Goal: Communication & Community: Answer question/provide support

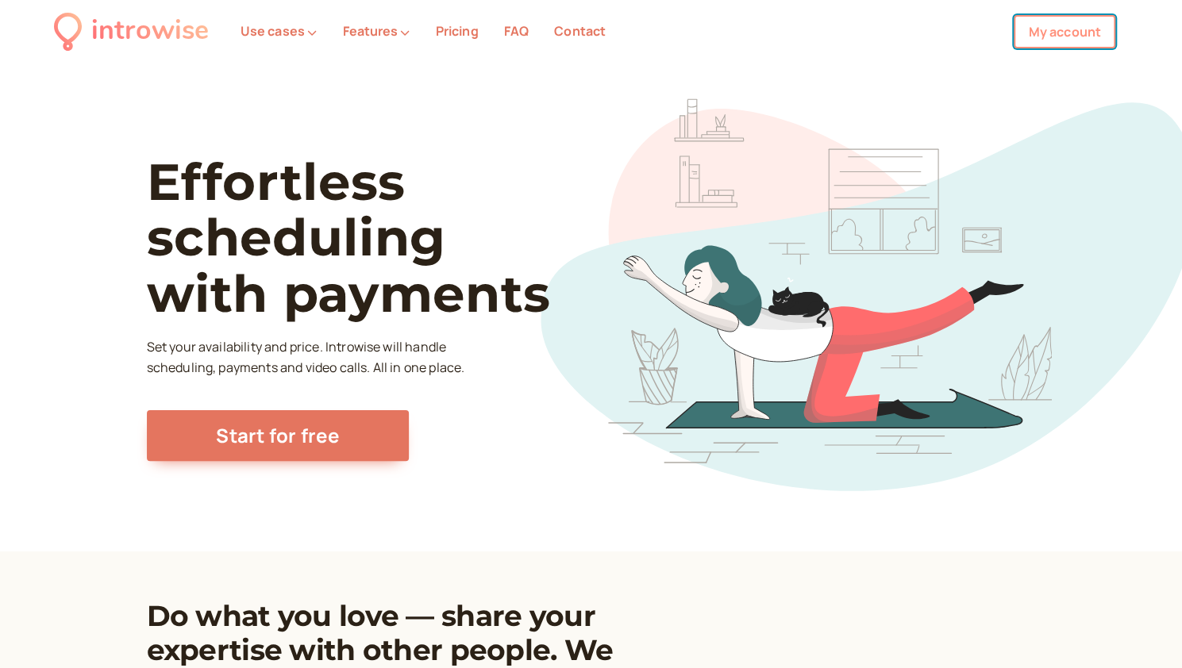
click at [1065, 34] on link "My account" at bounding box center [1065, 31] width 102 height 33
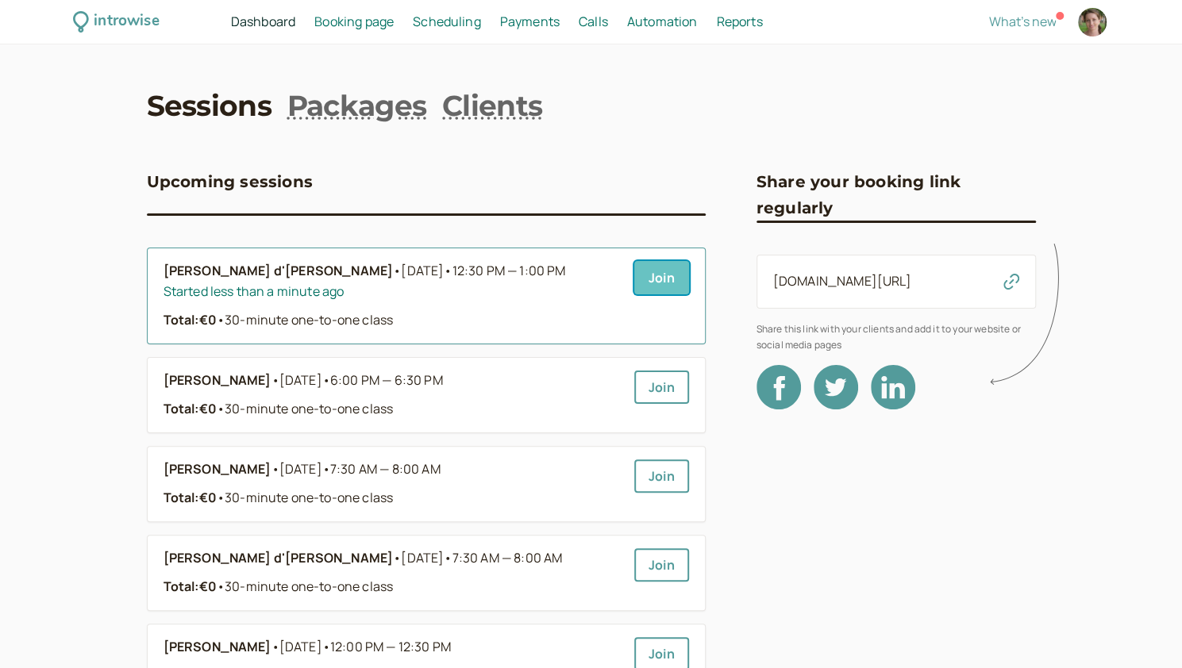
click at [663, 282] on link "Join" at bounding box center [661, 277] width 55 height 33
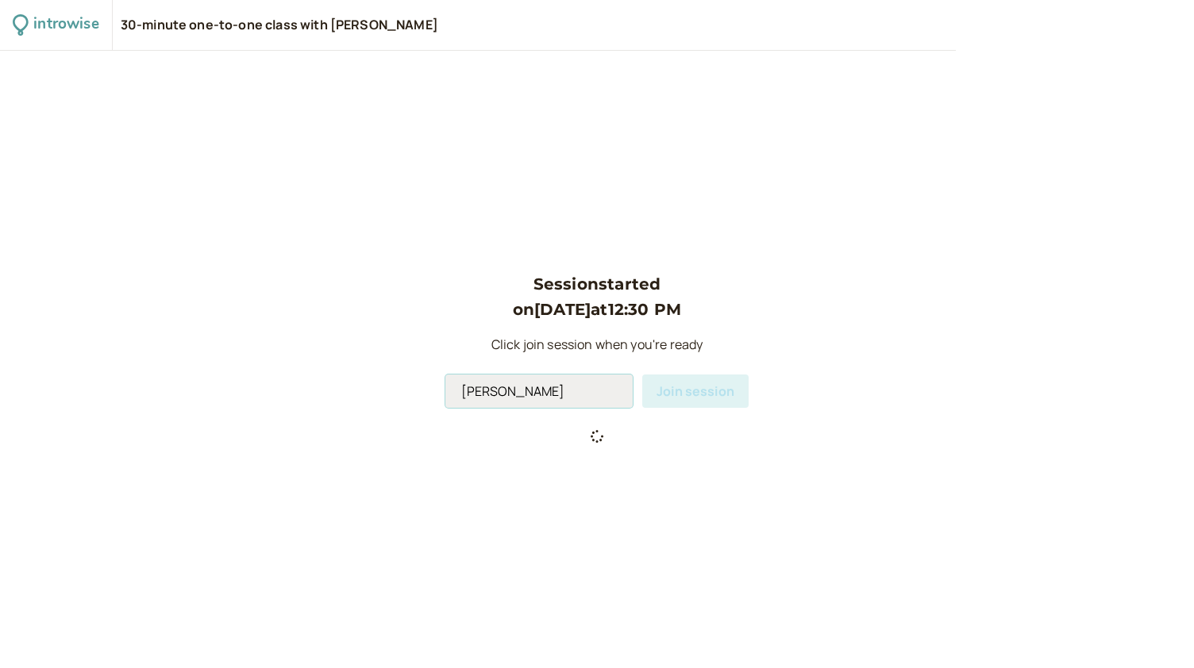
click at [550, 392] on input "Andromeda Jones" at bounding box center [538, 391] width 187 height 33
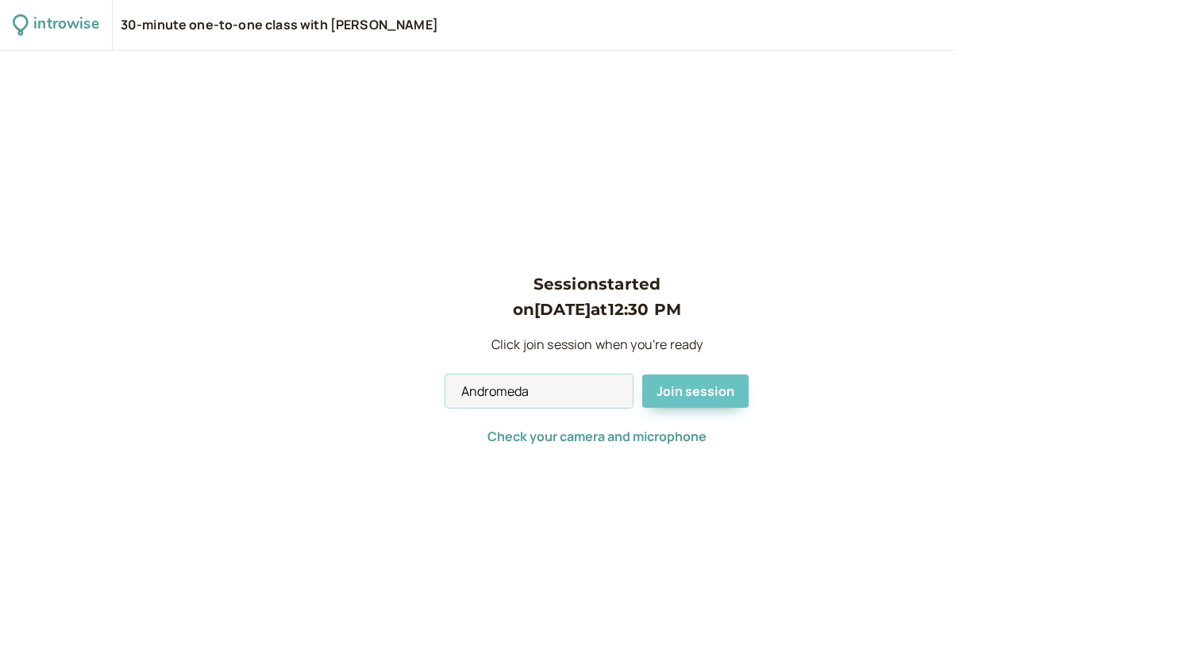
type input "Andromeda"
click at [707, 390] on span "Join session" at bounding box center [696, 391] width 78 height 17
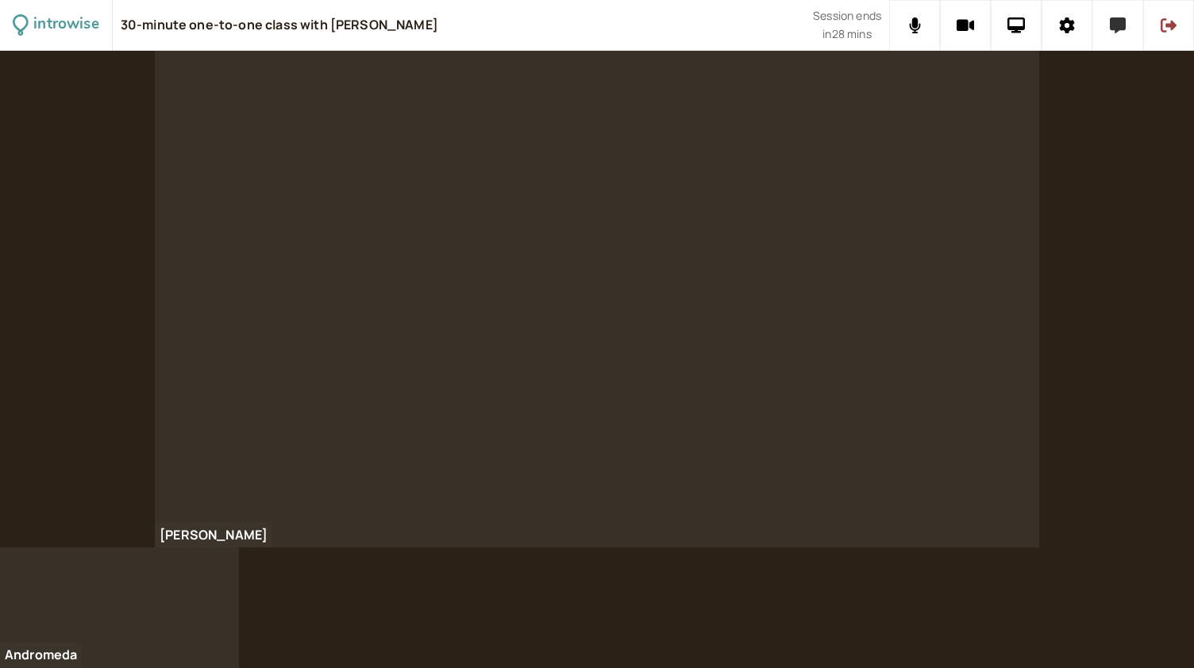
click at [1132, 37] on button at bounding box center [1117, 25] width 51 height 51
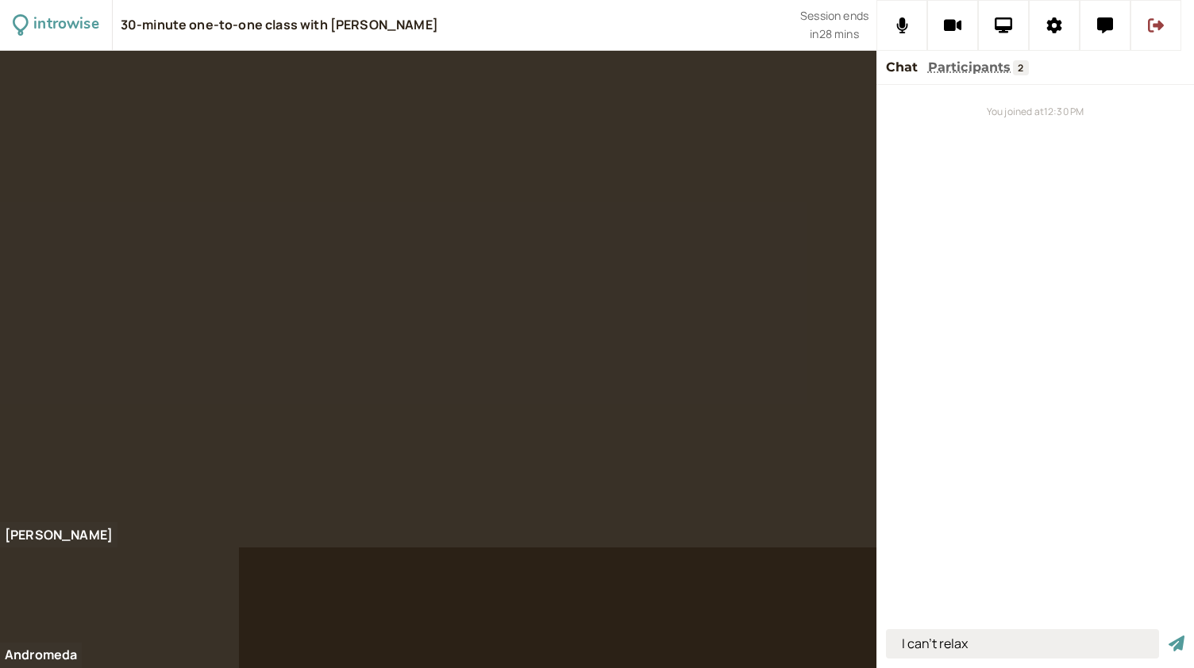
type input "I can't relax"
click at [1169, 636] on button "submit" at bounding box center [1177, 644] width 16 height 17
type input "that certain people"
click at [1169, 636] on button "submit" at bounding box center [1177, 644] width 16 height 17
type input "to be immortal"
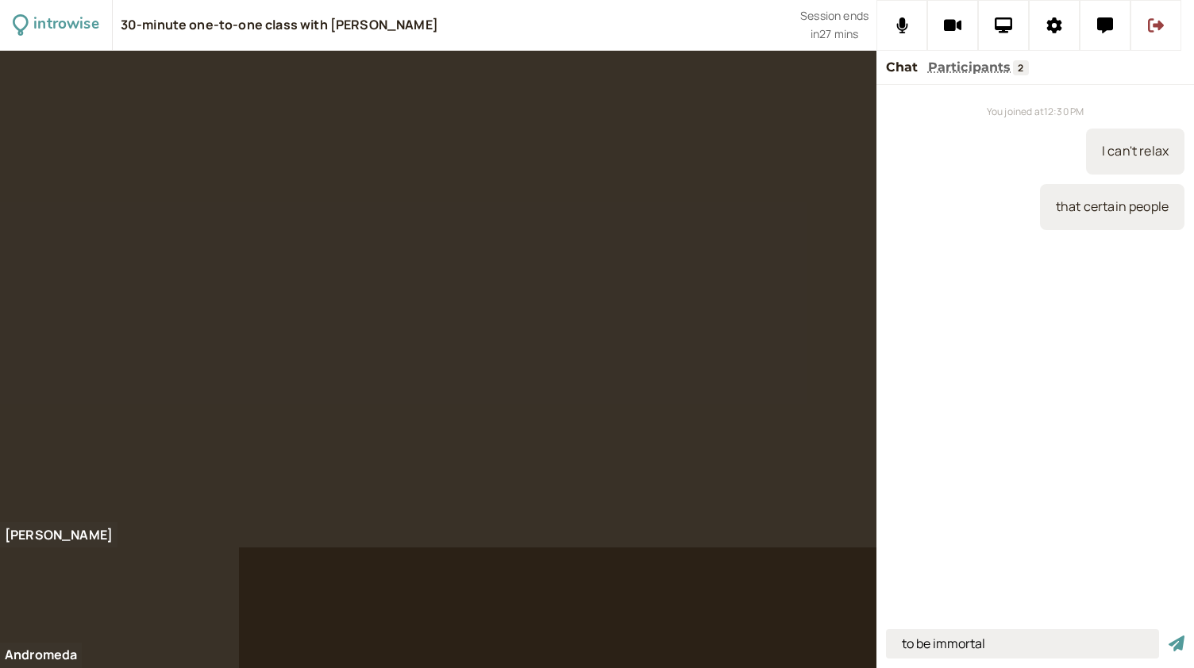
click at [1169, 636] on button "submit" at bounding box center [1177, 644] width 16 height 17
paste input "three days of the condor"
type input "three days of the condor"
click at [1169, 636] on button "submit" at bounding box center [1177, 644] width 16 height 17
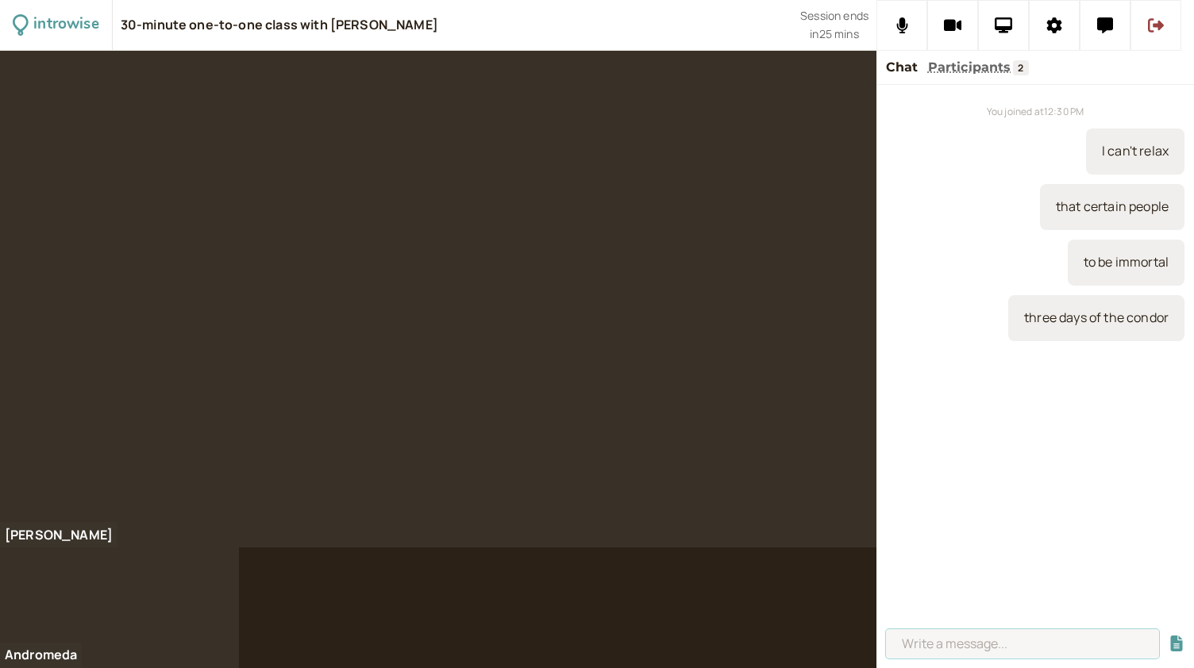
paste input "barefoot in the park"
type input "b"
type input "era"
click at [1169, 636] on button "submit" at bounding box center [1177, 644] width 16 height 17
type input "the milkman - the man who delivers milk"
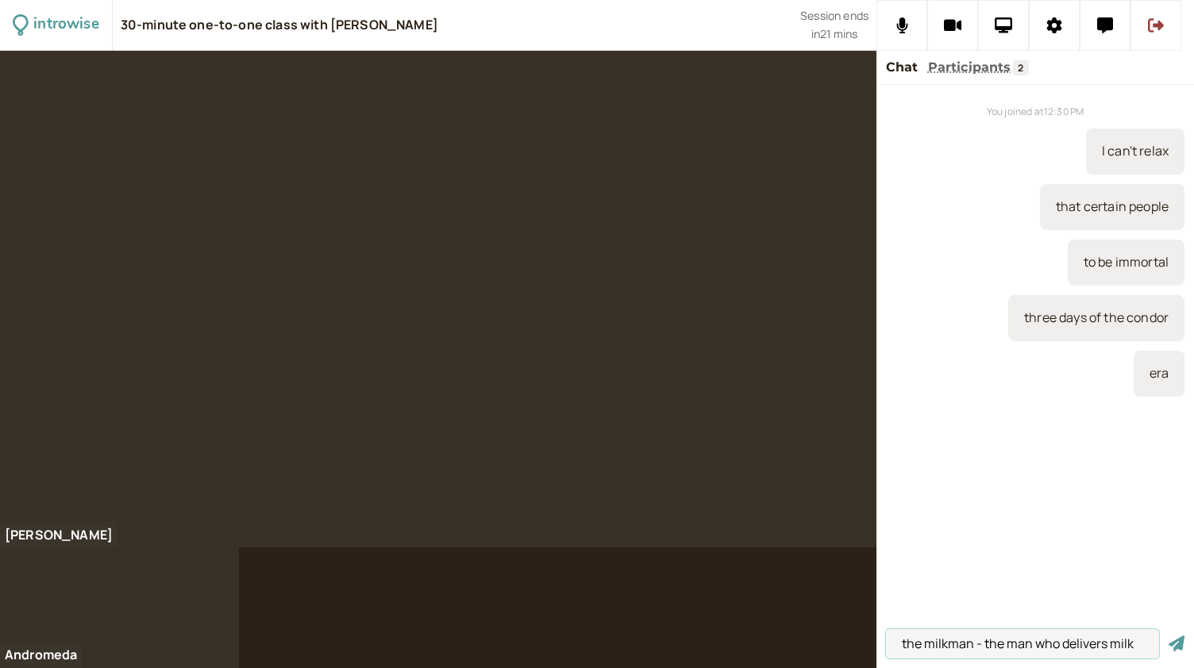
click at [1169, 636] on button "submit" at bounding box center [1177, 644] width 16 height 17
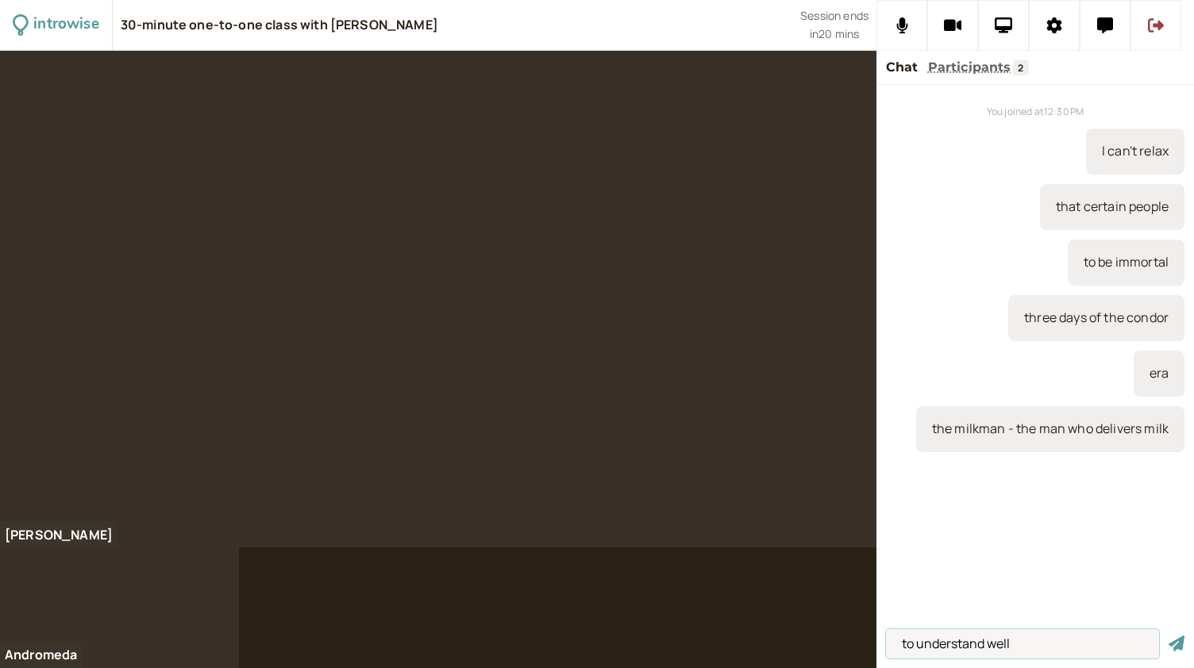
type input "to understand well"
click at [1169, 636] on button "submit" at bounding box center [1177, 644] width 16 height 17
type input "he was also very shy"
click at [1169, 636] on button "submit" at bounding box center [1177, 644] width 16 height 17
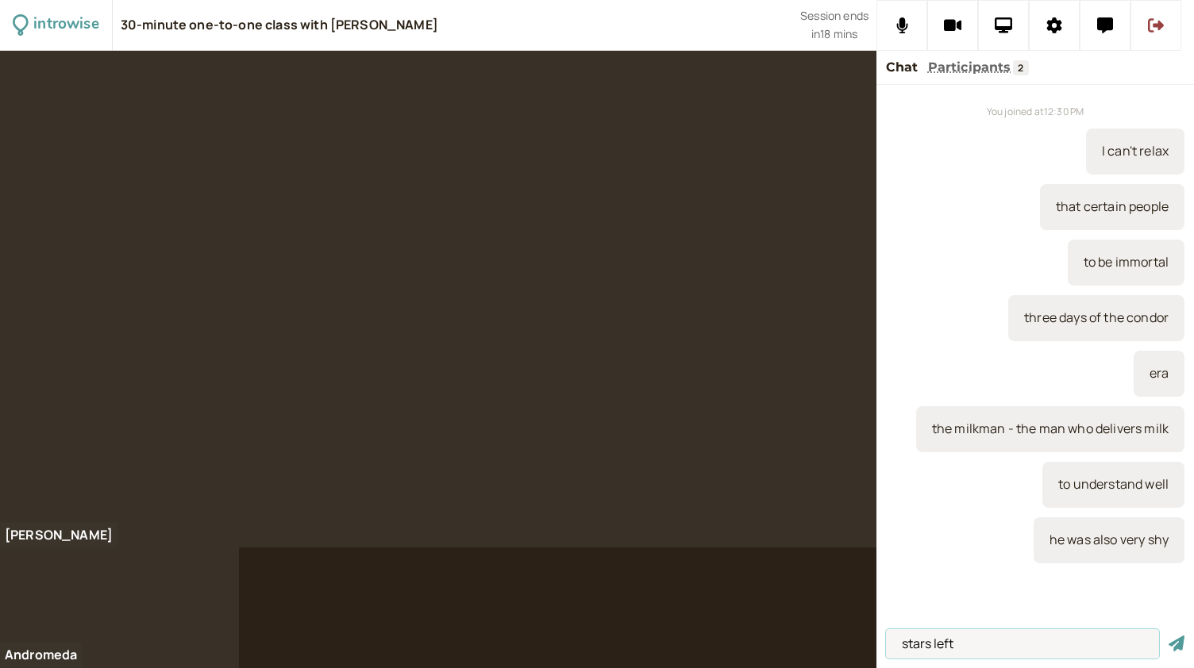
type input "stars left"
click at [1169, 636] on button "submit" at bounding box center [1177, 644] width 16 height 17
type input "Movie stars"
click at [1169, 636] on button "submit" at bounding box center [1177, 644] width 16 height 17
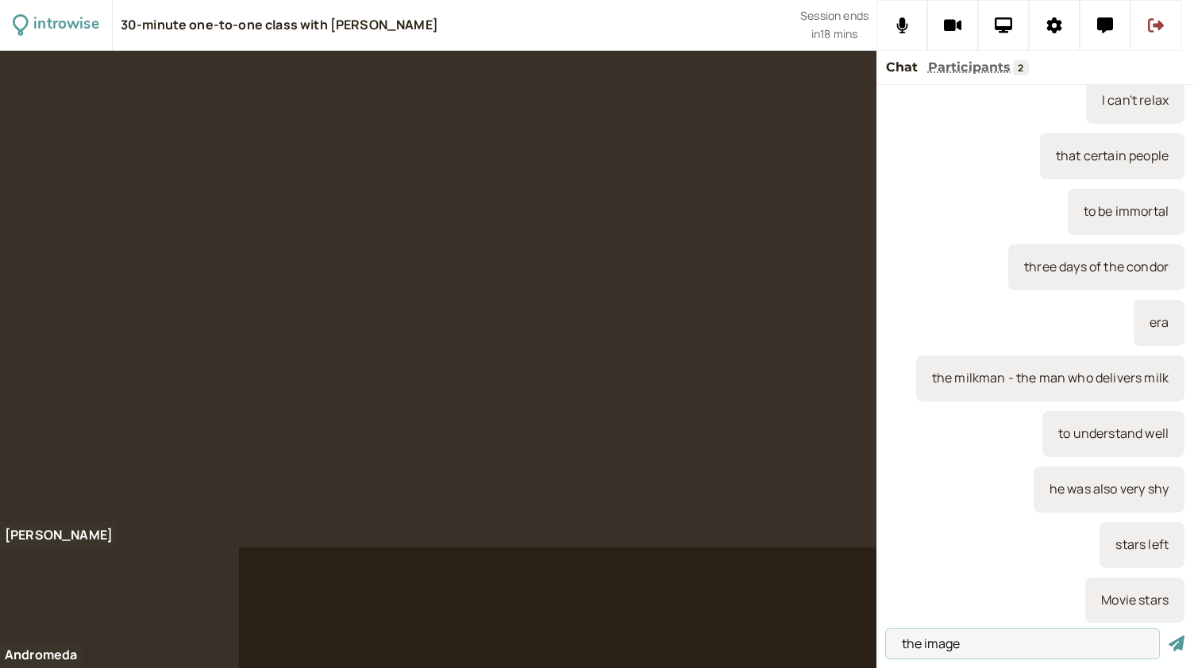
type input "the image"
click at [1169, 636] on button "submit" at bounding box center [1177, 644] width 16 height 17
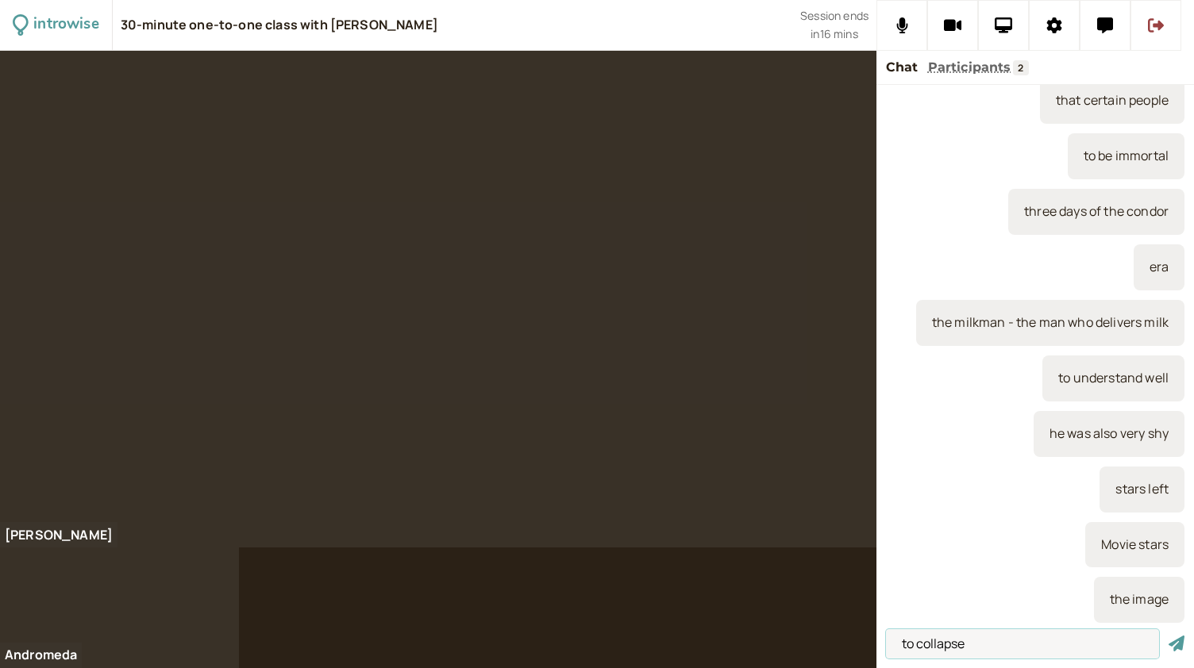
type input "to collapse"
click at [1169, 636] on button "submit" at bounding box center [1177, 644] width 16 height 17
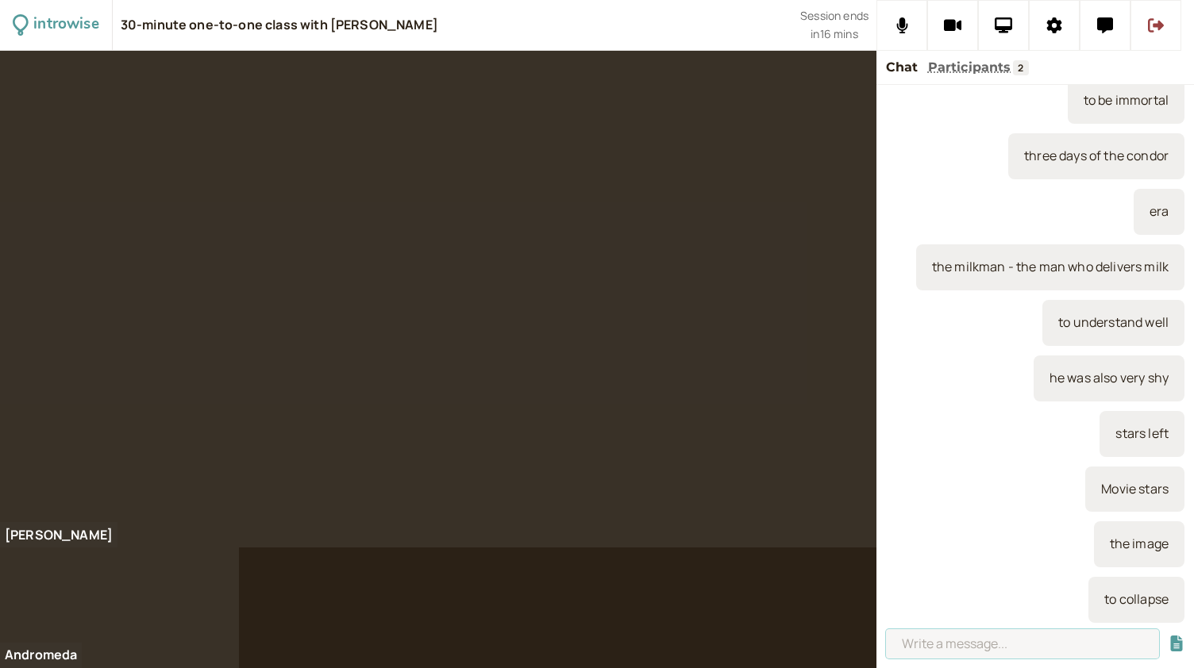
type input "n"
type input "there is nothing interesting about it"
click at [1169, 636] on button "submit" at bounding box center [1177, 644] width 16 height 17
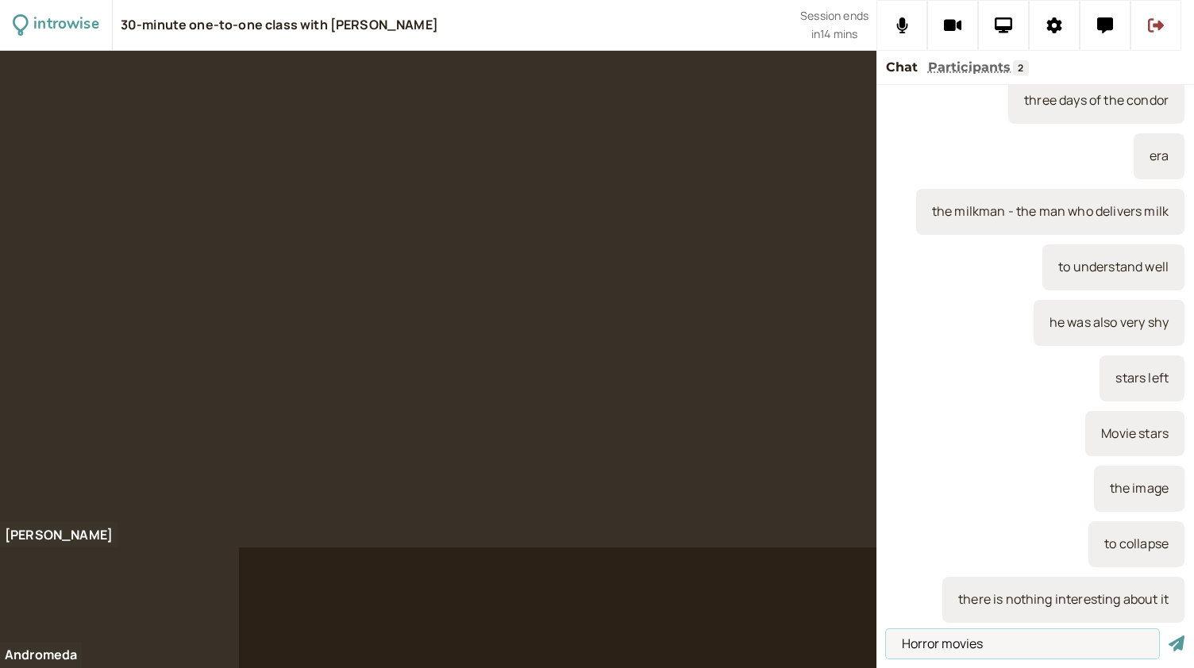
type input "Horror movies"
click at [1169, 636] on button "submit" at bounding box center [1177, 644] width 16 height 17
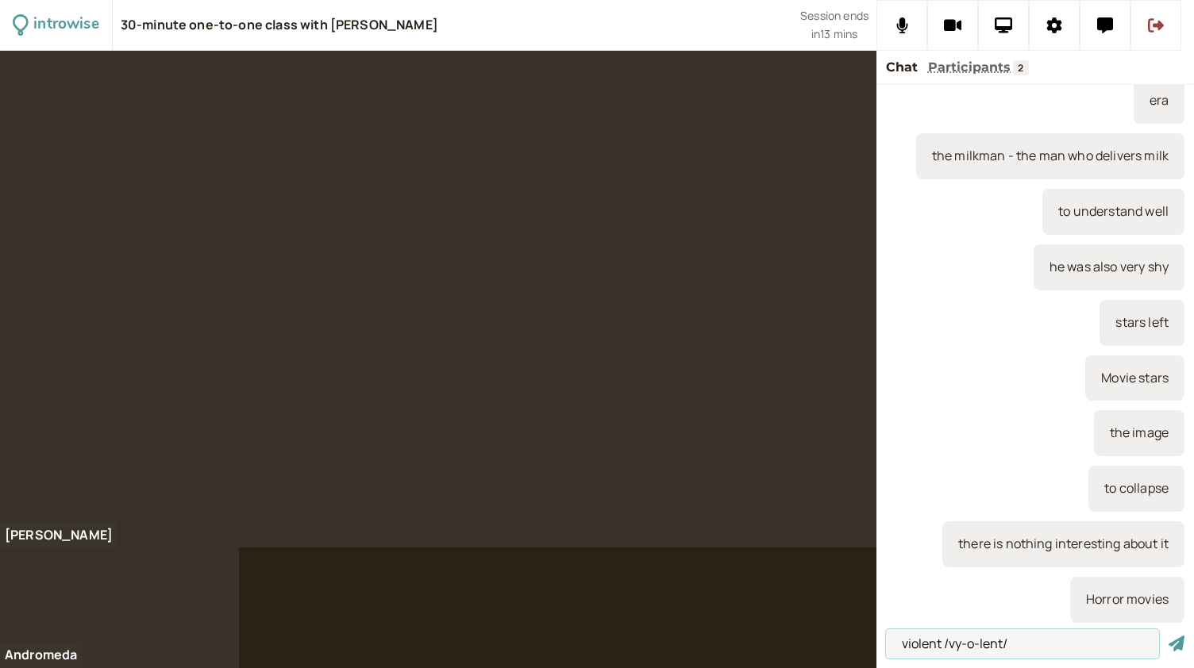
type input "violent /vy-o-lent/"
click at [1169, 636] on button "submit" at bounding box center [1177, 644] width 16 height 17
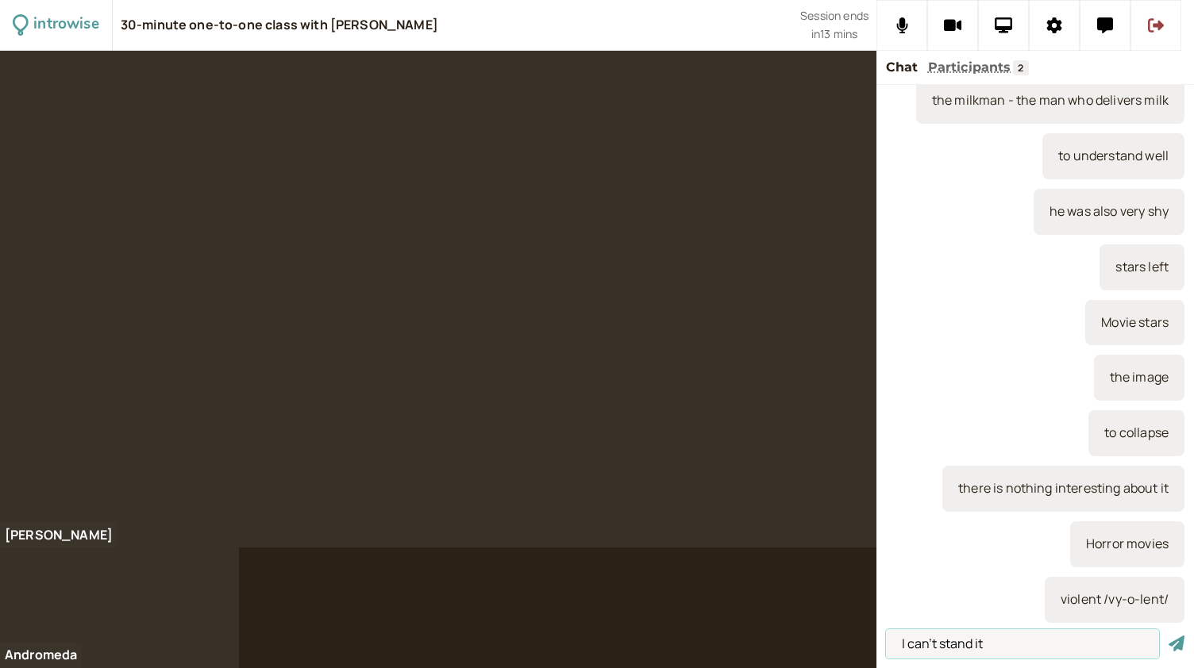
type input "I can't stand it"
click at [1169, 636] on button "submit" at bounding box center [1177, 644] width 16 height 17
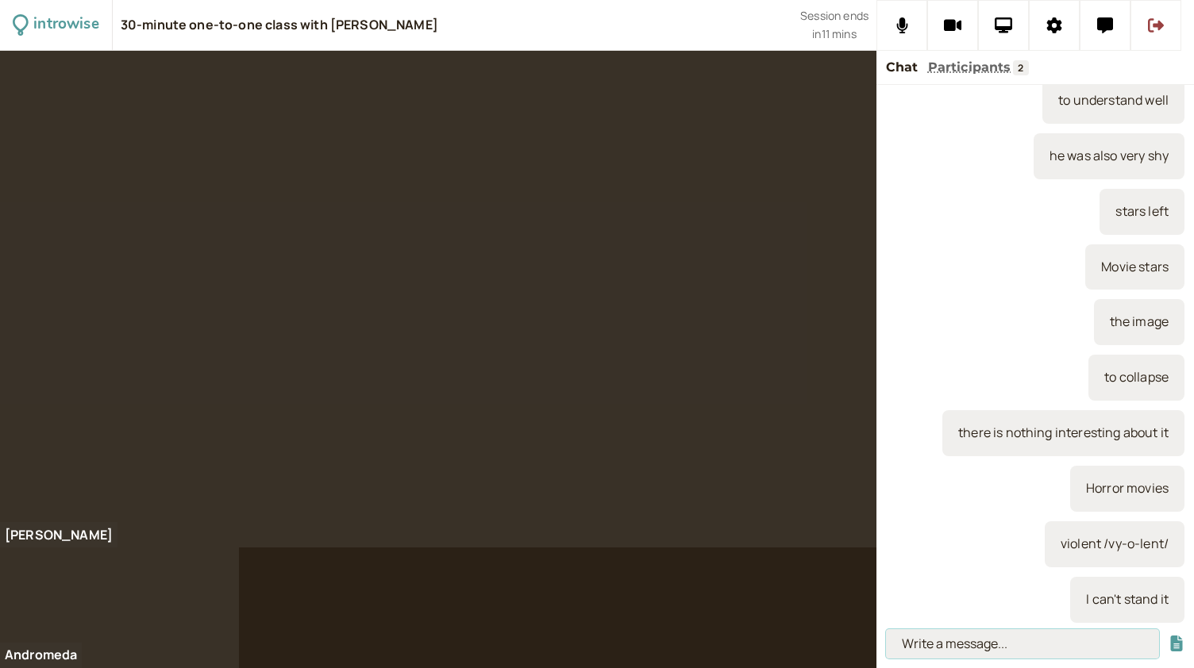
click at [964, 638] on input at bounding box center [1022, 644] width 273 height 29
type input "likes to talk"
click at [1169, 636] on button "submit" at bounding box center [1177, 644] width 16 height 17
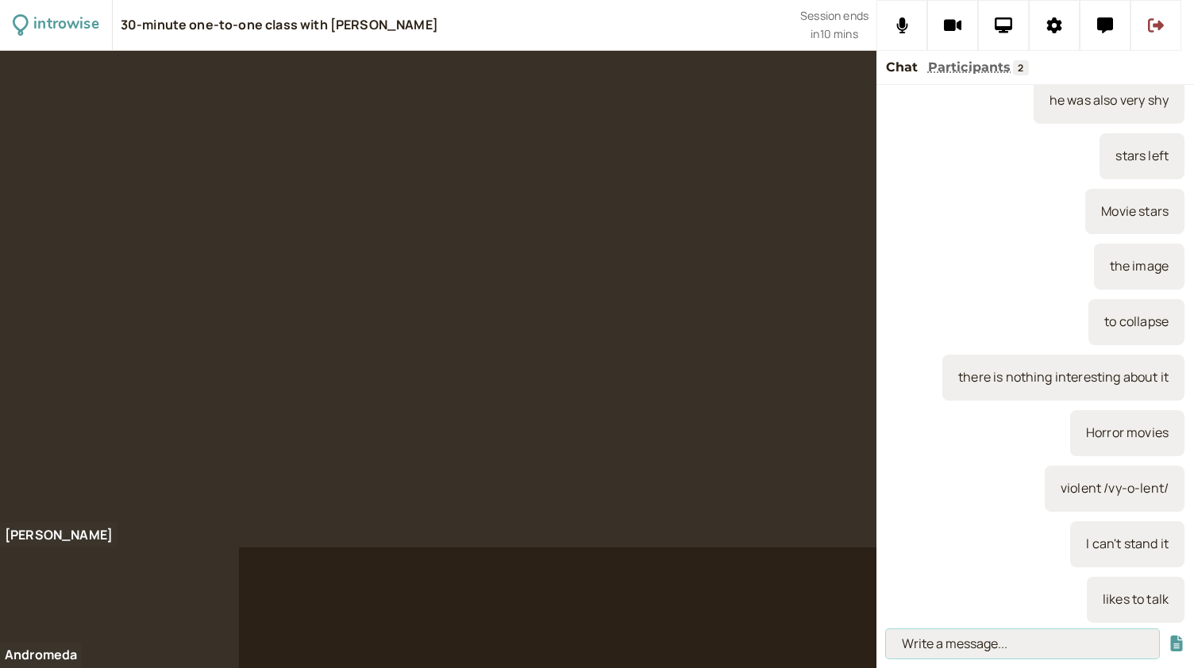
paste input "‘My neighbour is very chatty; I can never get a word in.’"
type input "‘My neighbour is very chatty.’"
click at [1169, 636] on button "submit" at bounding box center [1177, 644] width 16 height 17
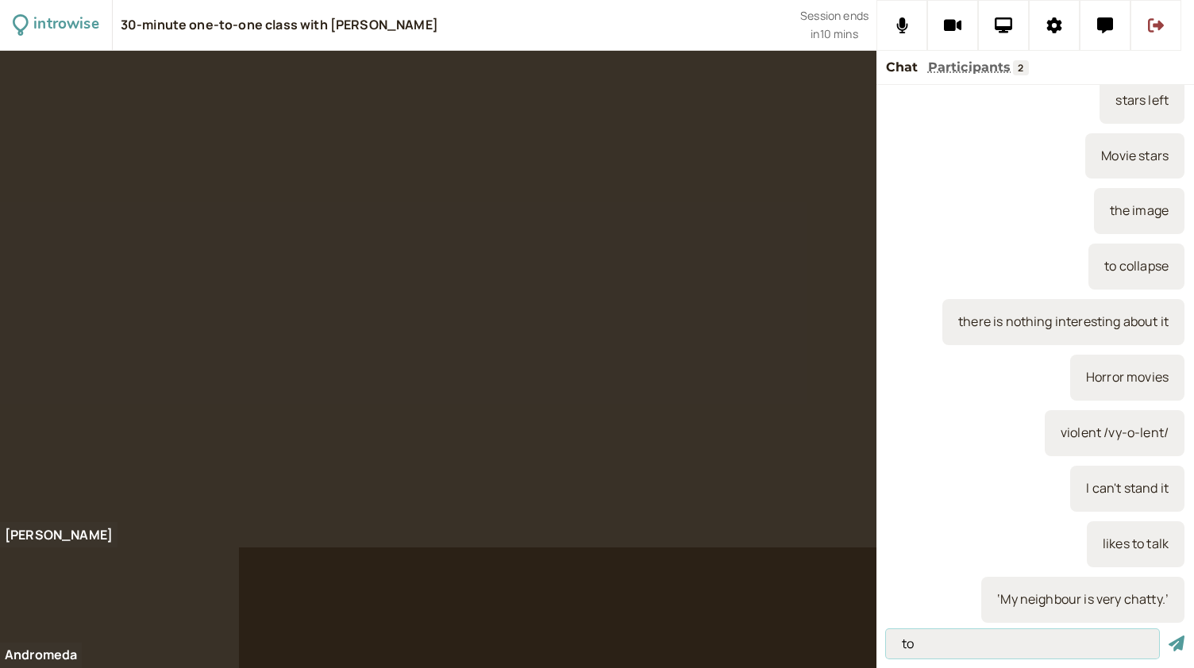
type input "t"
click at [993, 647] on input at bounding box center [1022, 644] width 273 height 29
paste input "Chatty, talkative – likes to talk."
type input "Chatty, talkative – likes to talk."
click at [1169, 636] on button "submit" at bounding box center [1177, 644] width 16 height 17
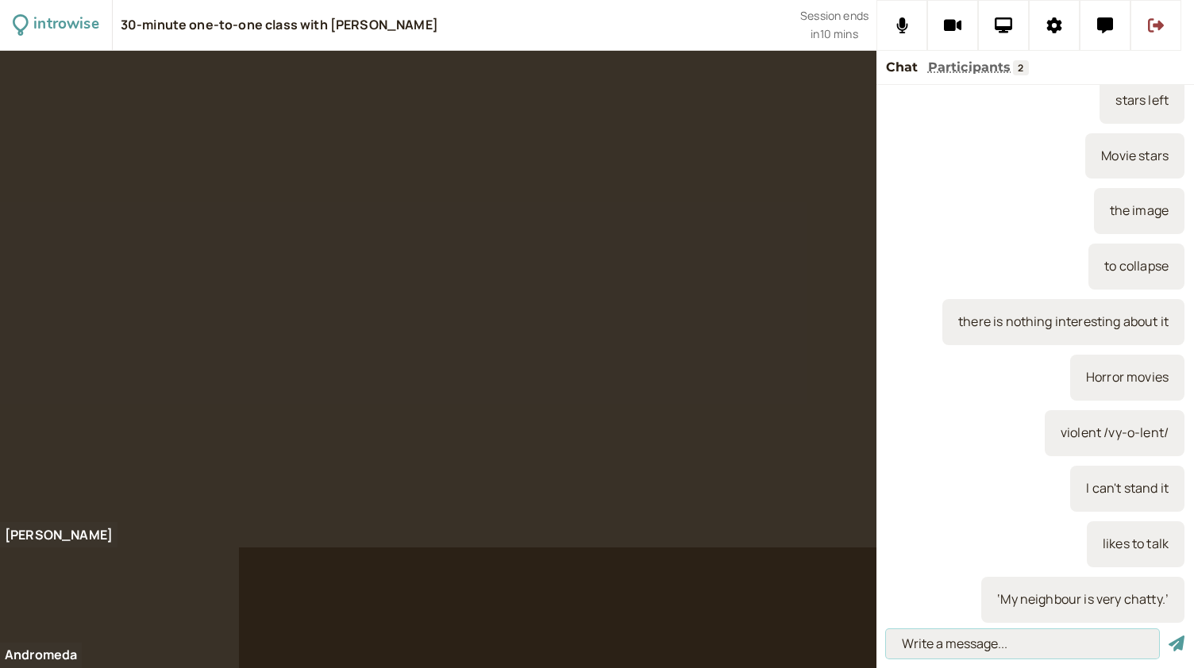
scroll to position [551, 0]
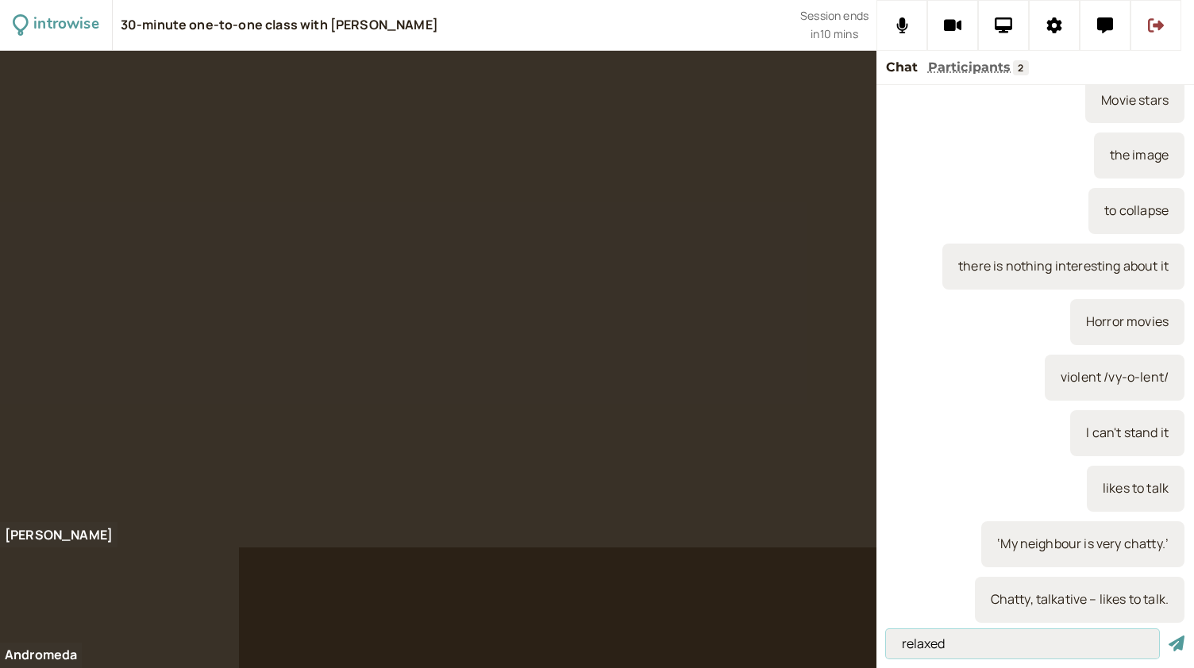
click at [912, 642] on input "relaxed" at bounding box center [1022, 644] width 273 height 29
click at [956, 636] on input "relaxed" at bounding box center [1022, 644] width 273 height 29
type input "relaxed"
click at [1169, 636] on button "submit" at bounding box center [1177, 644] width 16 height 17
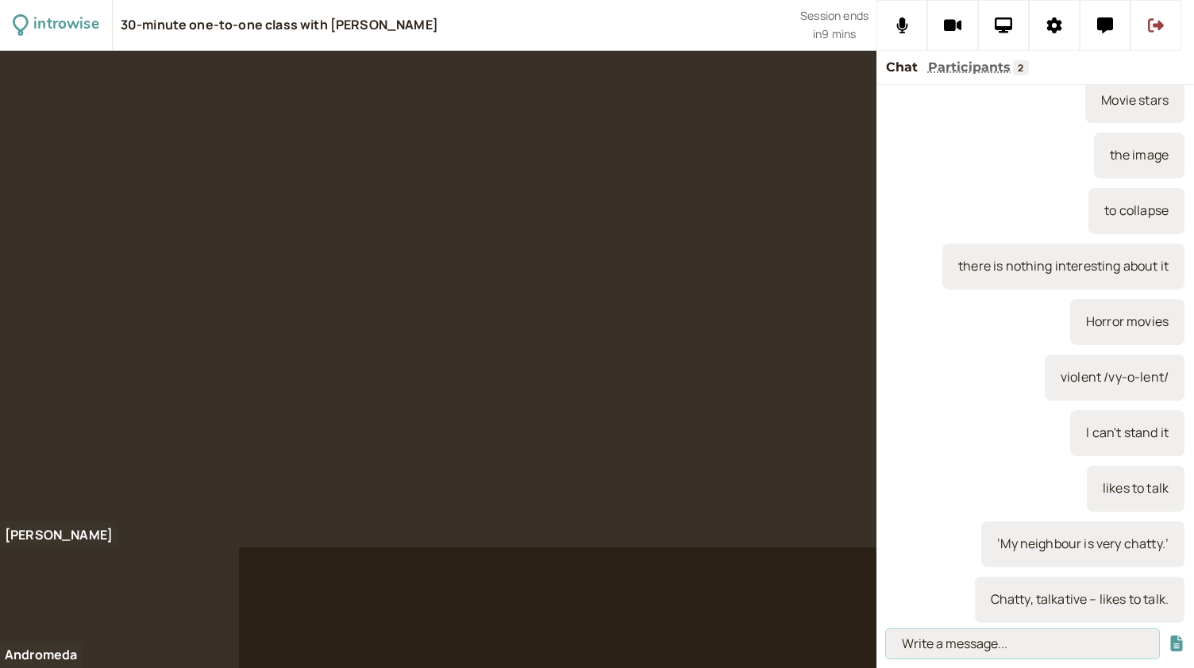
scroll to position [607, 0]
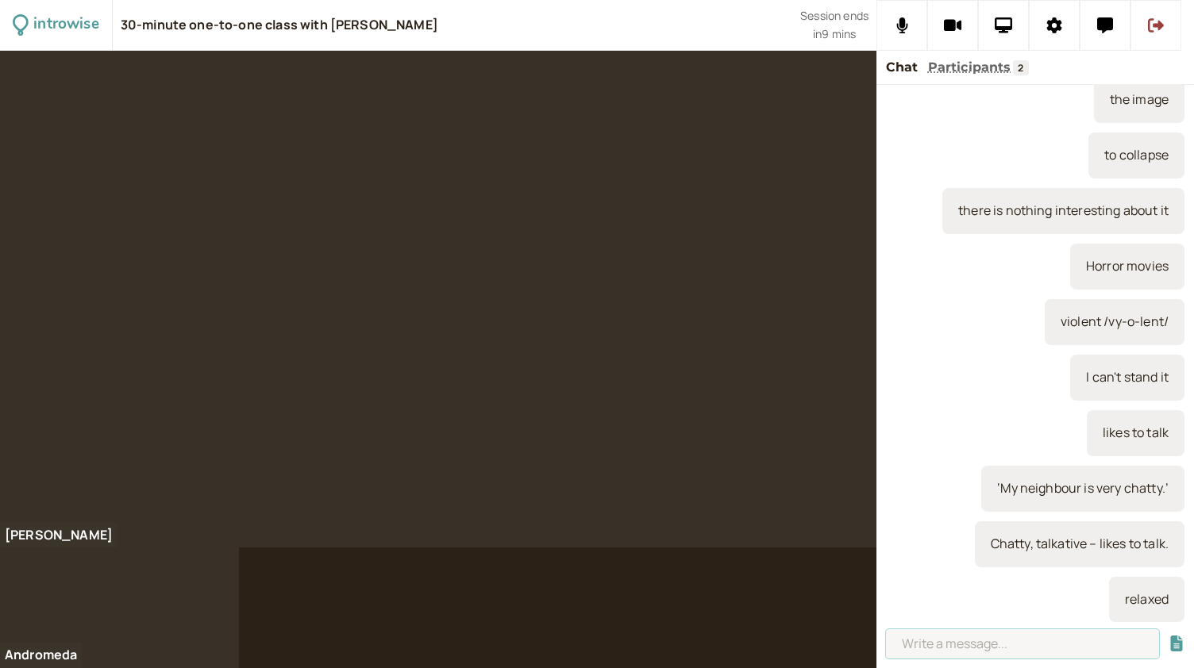
paste input "Easy-going, laid-back – relaxed."
type input "Easy-going, laid-back – relaxed."
click at [1169, 636] on button "submit" at bounding box center [1177, 644] width 16 height 17
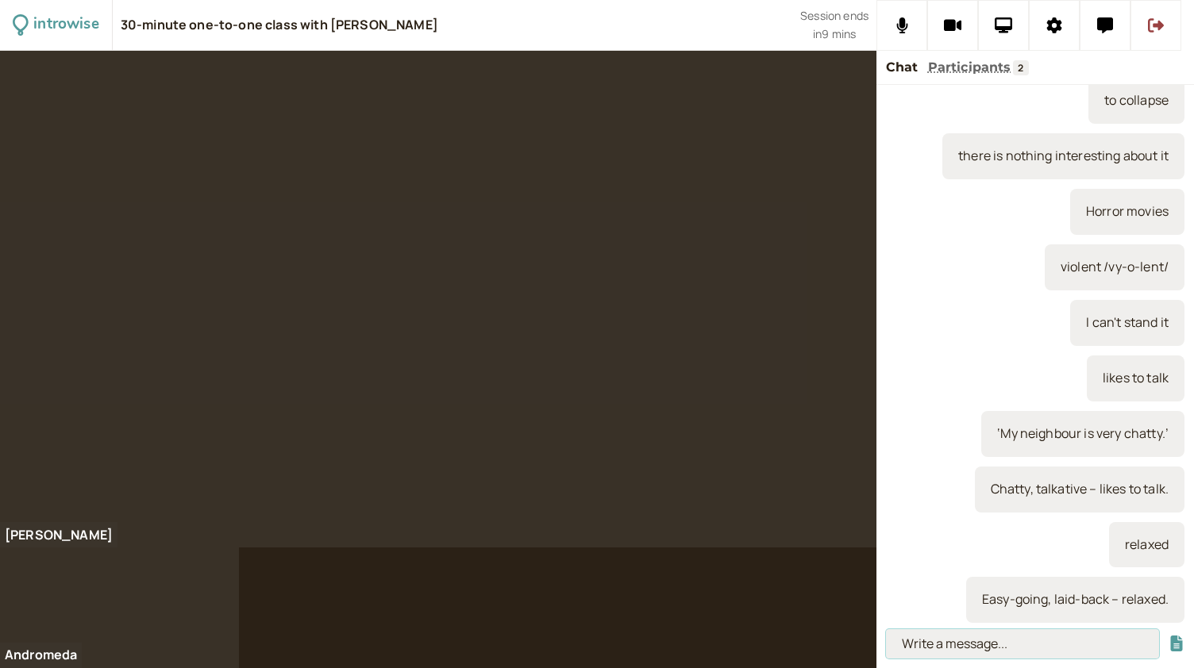
paste input "‘My brother is very easy-going; he never gets stressed about anything.’"
type input "‘My brother is very easy-going; he never gets stressed about anything.’"
click at [1169, 636] on button "submit" at bounding box center [1177, 644] width 16 height 17
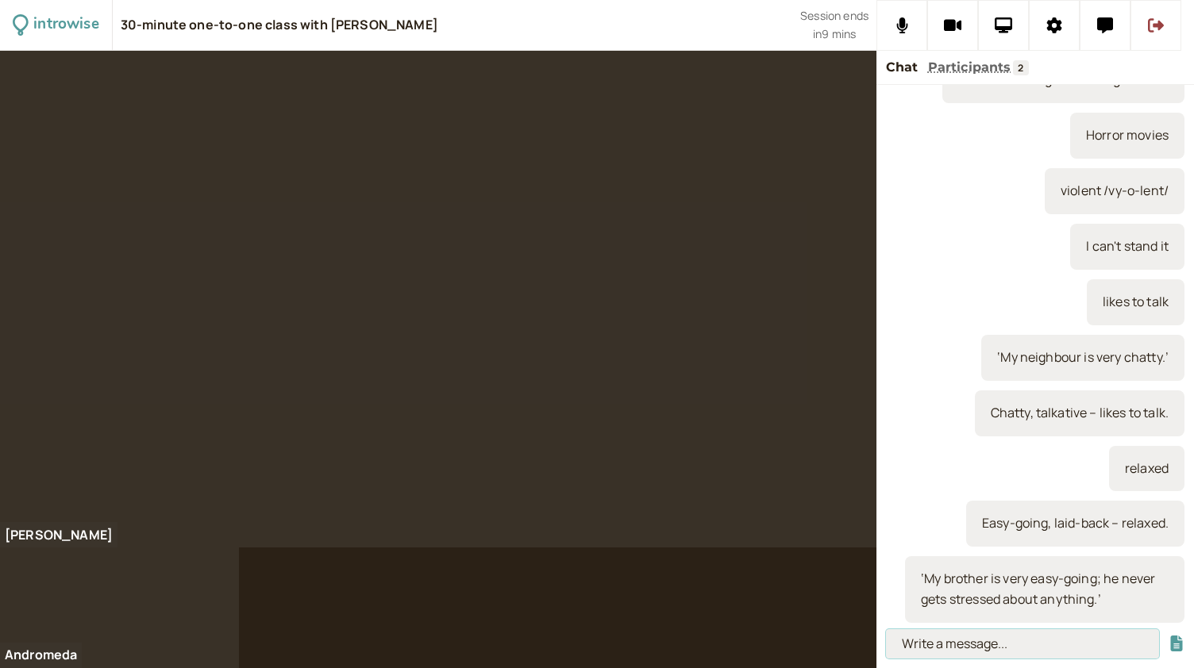
scroll to position [0, 0]
type input "Trust"
click at [1169, 636] on button "submit" at bounding box center [1177, 644] width 16 height 17
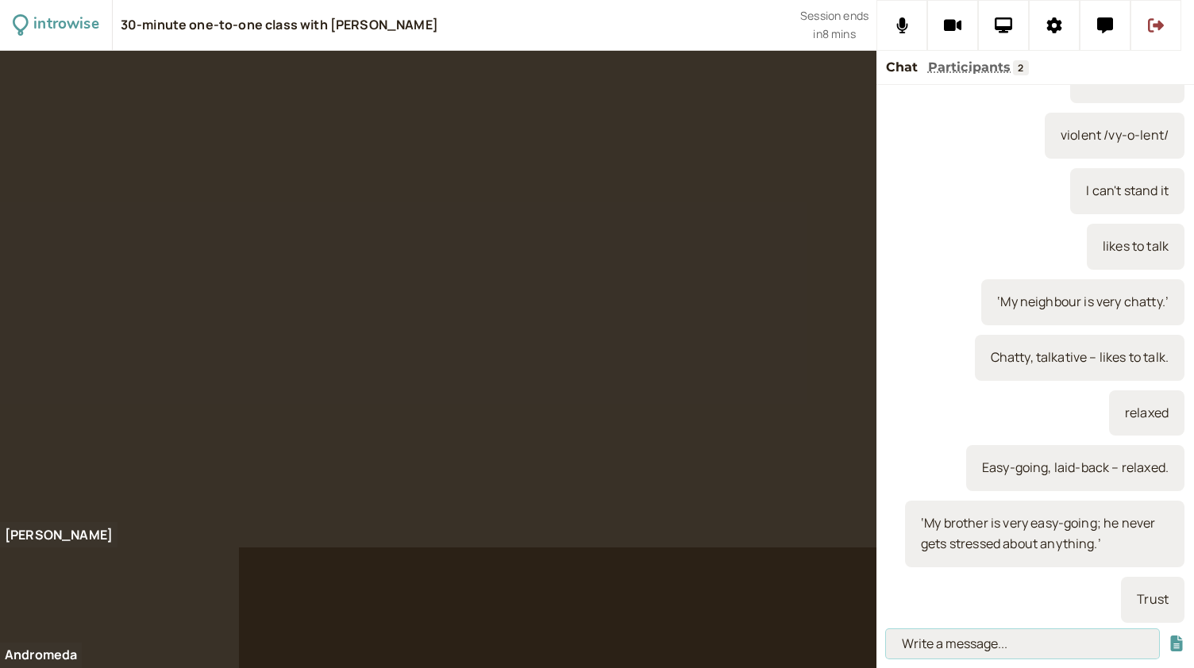
paste input "‘My colleague is very trustworthy. He always keeps his word and does what he sa…"
type input "‘My colleague is very trustworthy. He always keeps his word and does what he sa…"
click at [1169, 636] on button "submit" at bounding box center [1177, 644] width 16 height 17
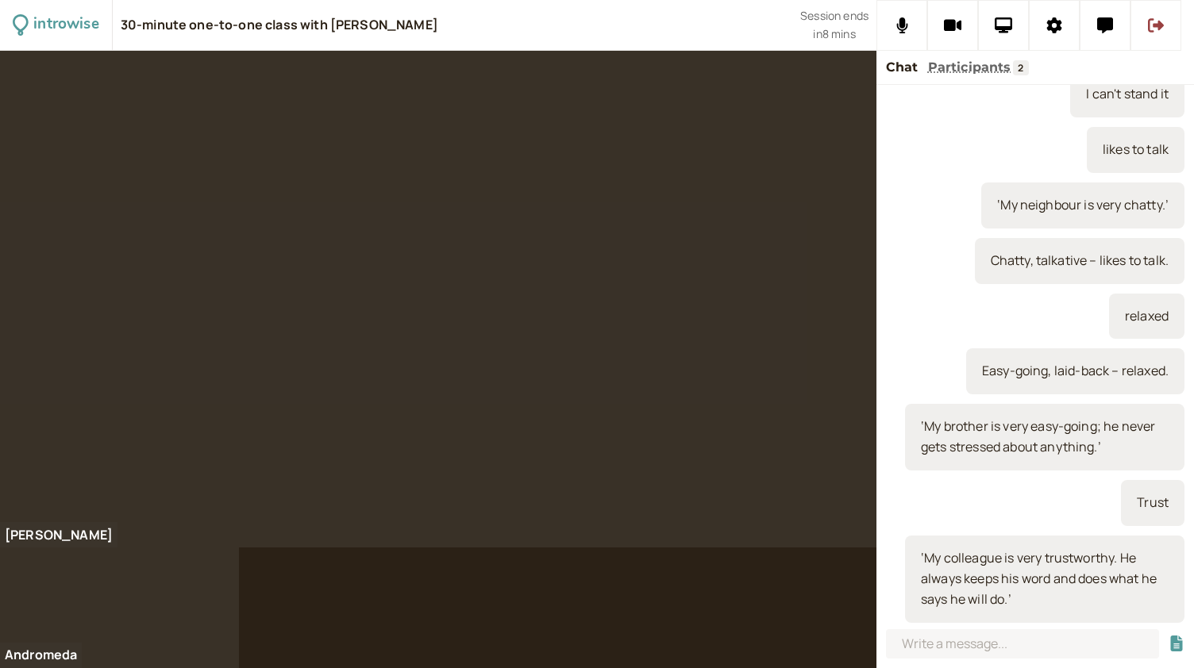
click at [696, 398] on div at bounding box center [438, 299] width 876 height 497
click at [957, 648] on input at bounding box center [1022, 644] width 273 height 29
paste input "‘My grandmother was very wise, she always had good advice for me.’"
type input "‘My grandmother was very wise, she always had good advice for me.’"
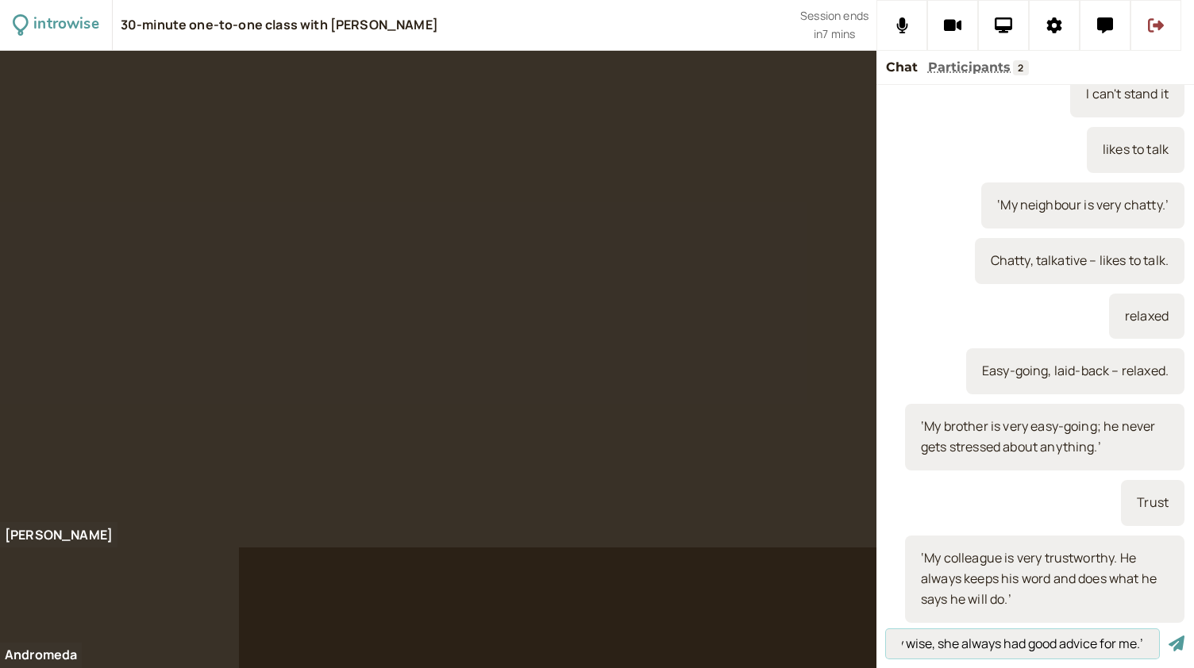
click at [1169, 636] on button "submit" at bounding box center [1177, 644] width 16 height 17
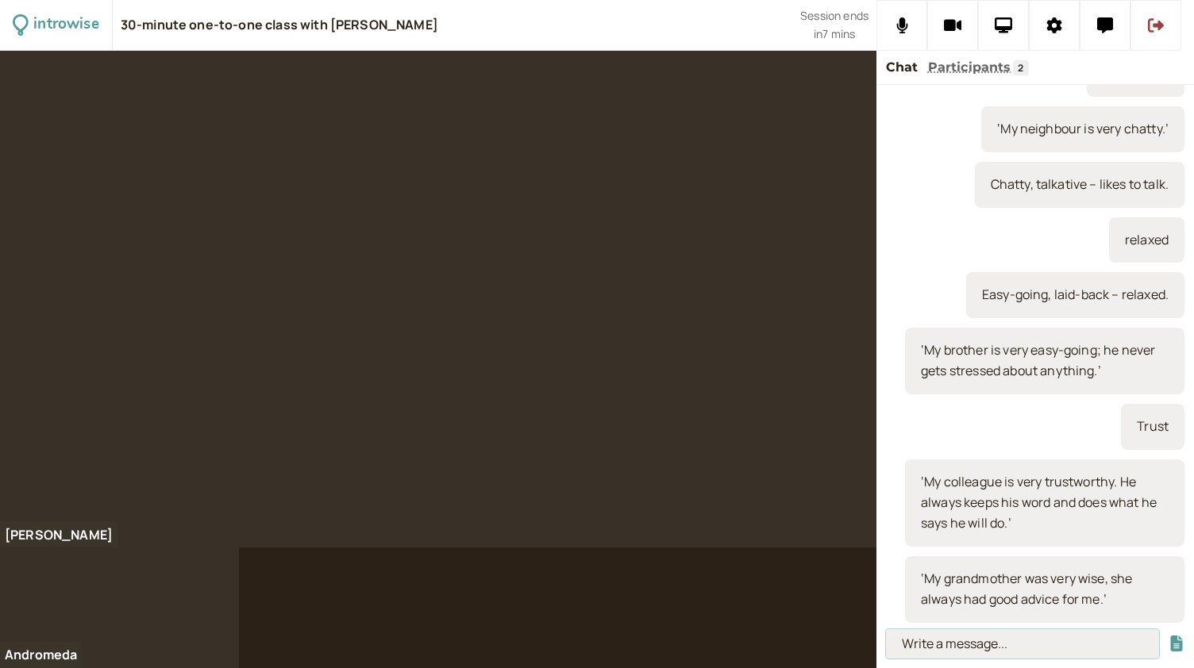
click at [1011, 641] on input at bounding box center [1022, 644] width 273 height 29
paste input "Wise – someone who is intelligent and compassionate due to years of experience."
type input "Wise – someone who is intelligent and compassionate due to years of experience."
drag, startPoint x: 1146, startPoint y: 641, endPoint x: 818, endPoint y: 641, distance: 327.1
click at [818, 641] on div "introwise 30-minute one-to-one class with Andromeda Jones Session ends in 7 min…" at bounding box center [597, 334] width 1194 height 668
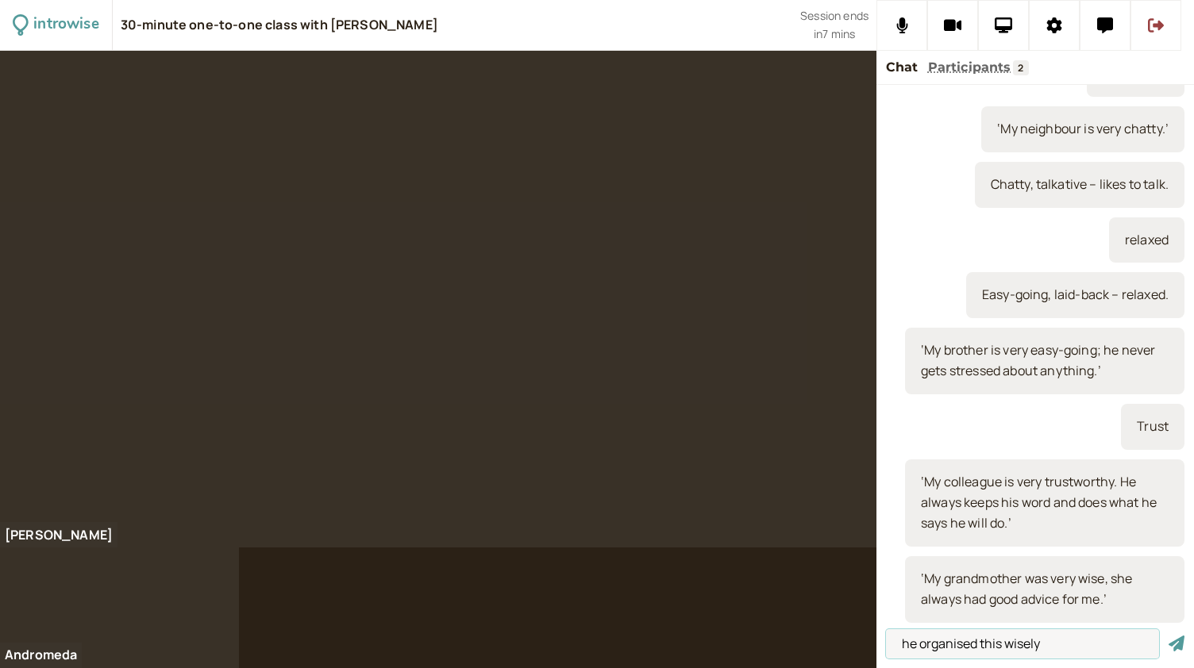
type input "he organised this wisely"
click at [1169, 636] on button "submit" at bounding box center [1177, 644] width 16 height 17
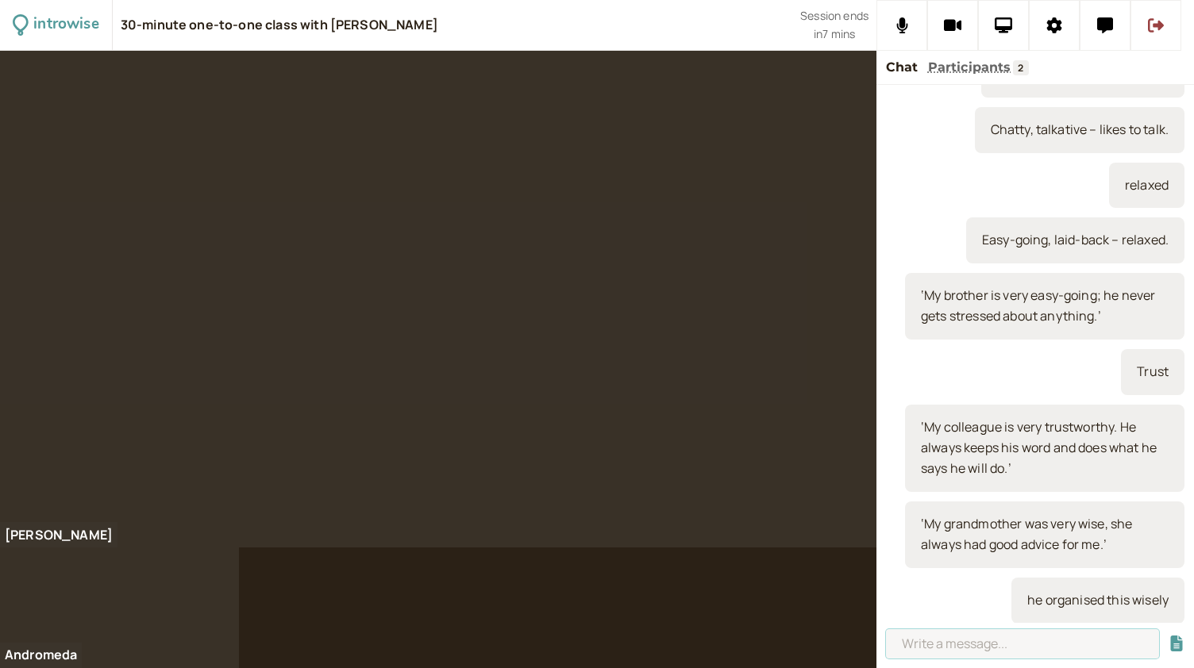
paste input "Wise – someone who is intelligent and compassionate due to years of experience."
type input "Wise – someone who is intelligent and compassionate due to years of experience."
click at [1169, 636] on button "submit" at bounding box center [1177, 644] width 16 height 17
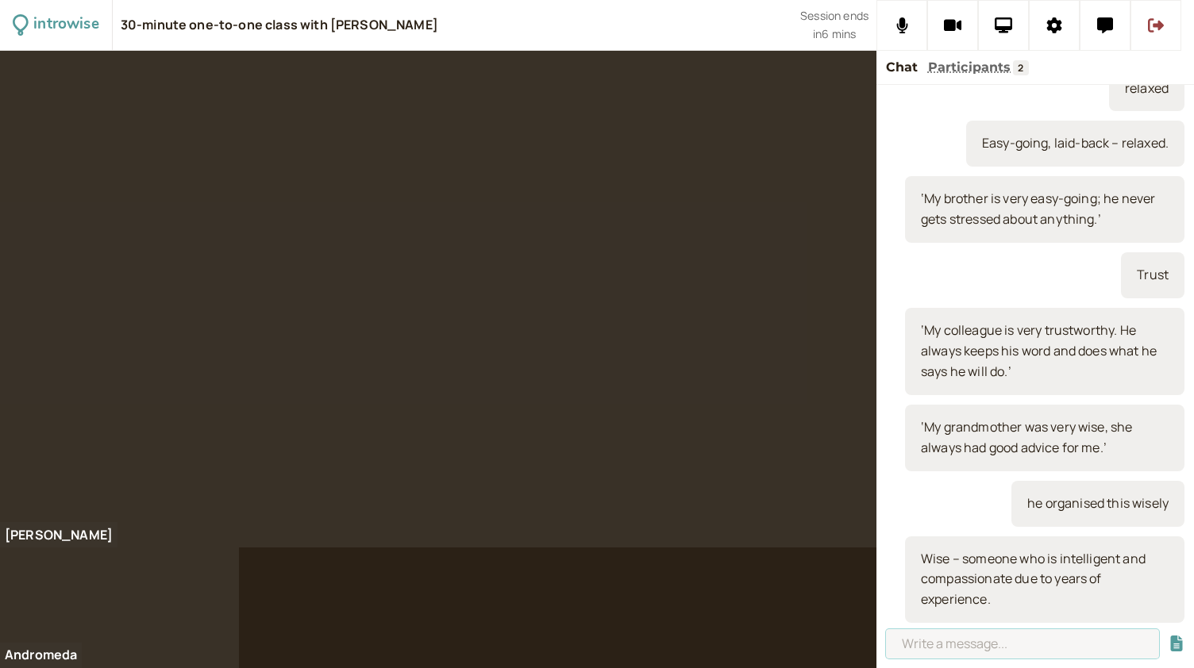
scroll to position [0, 0]
type input "wisdom"
click at [716, 469] on div at bounding box center [438, 299] width 876 height 497
click at [961, 645] on input "wisdom" at bounding box center [1022, 644] width 273 height 29
click at [1169, 636] on button "submit" at bounding box center [1177, 644] width 16 height 17
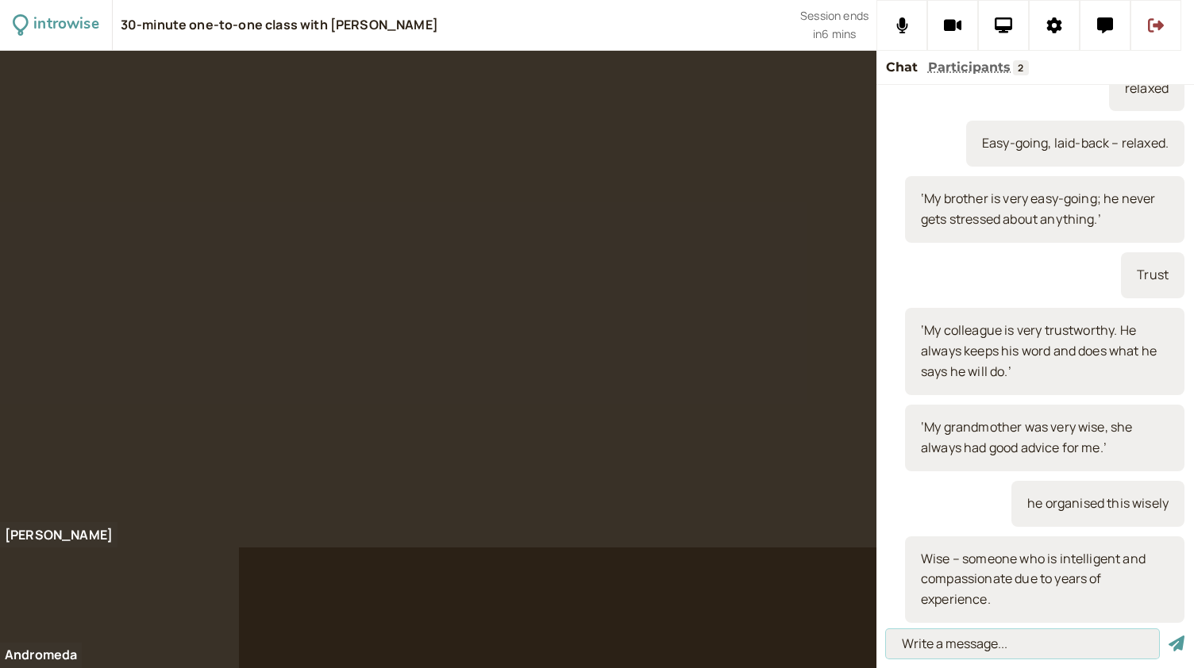
scroll to position [1173, 0]
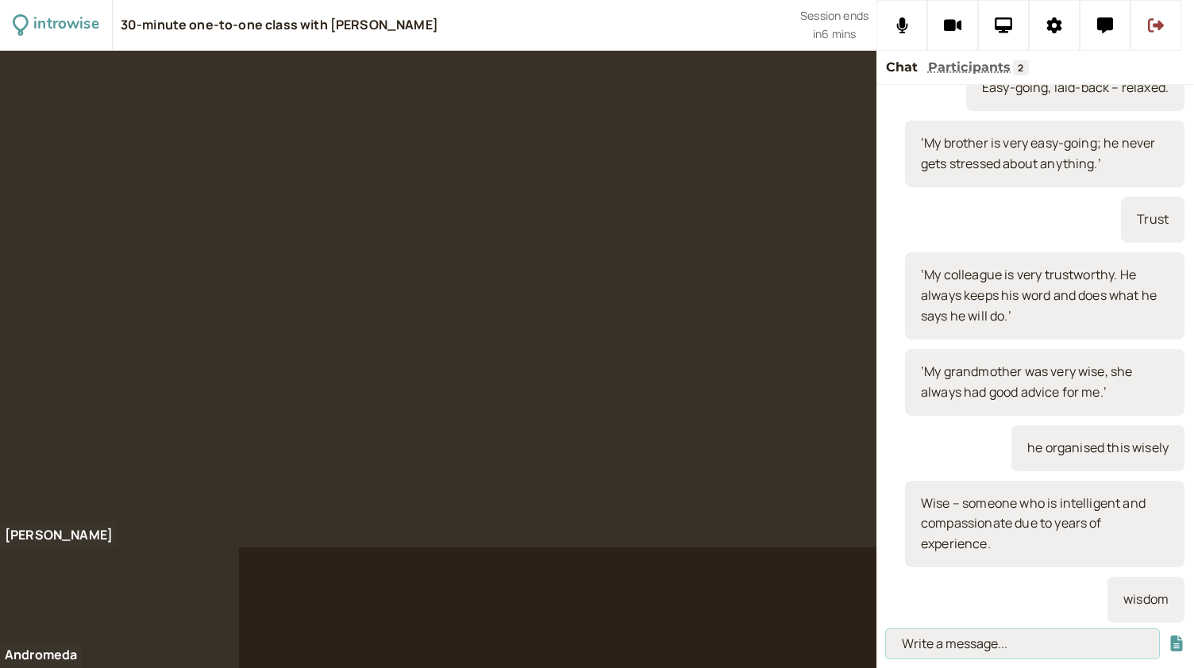
click at [1138, 644] on input at bounding box center [1022, 644] width 273 height 29
paste input "‘My son is very sensible. He always does his homework before dinner.’"
type input "‘My son is very sensible. He always does his homework before dinner.’"
click at [1169, 636] on button "submit" at bounding box center [1177, 644] width 16 height 17
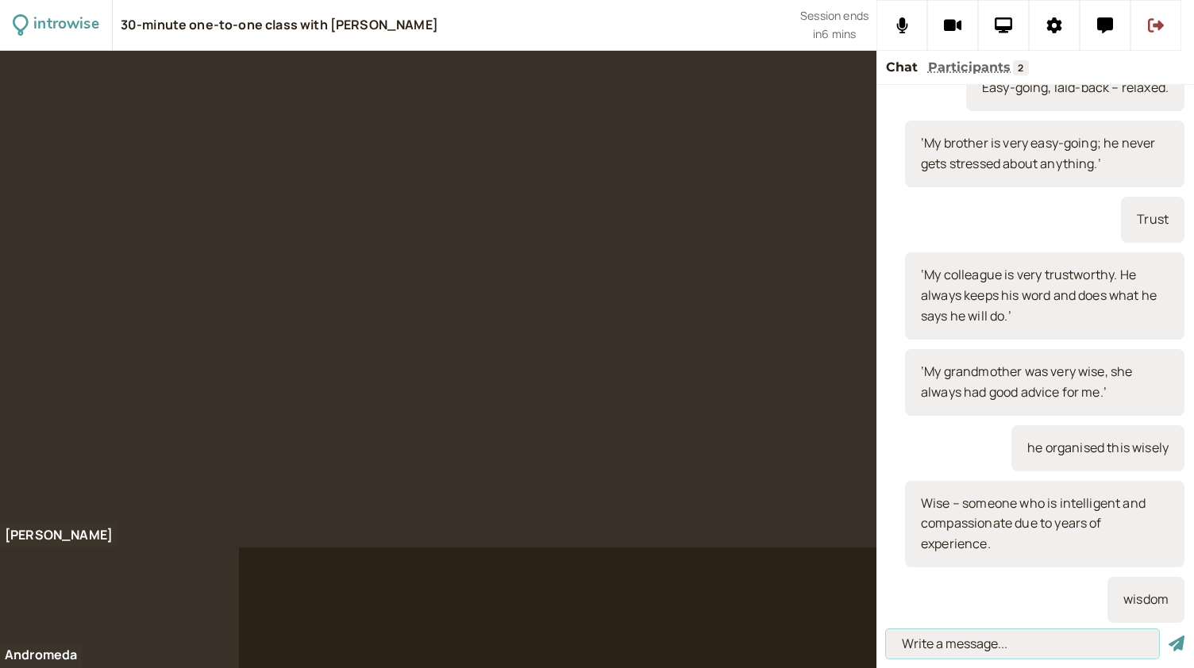
scroll to position [0, 0]
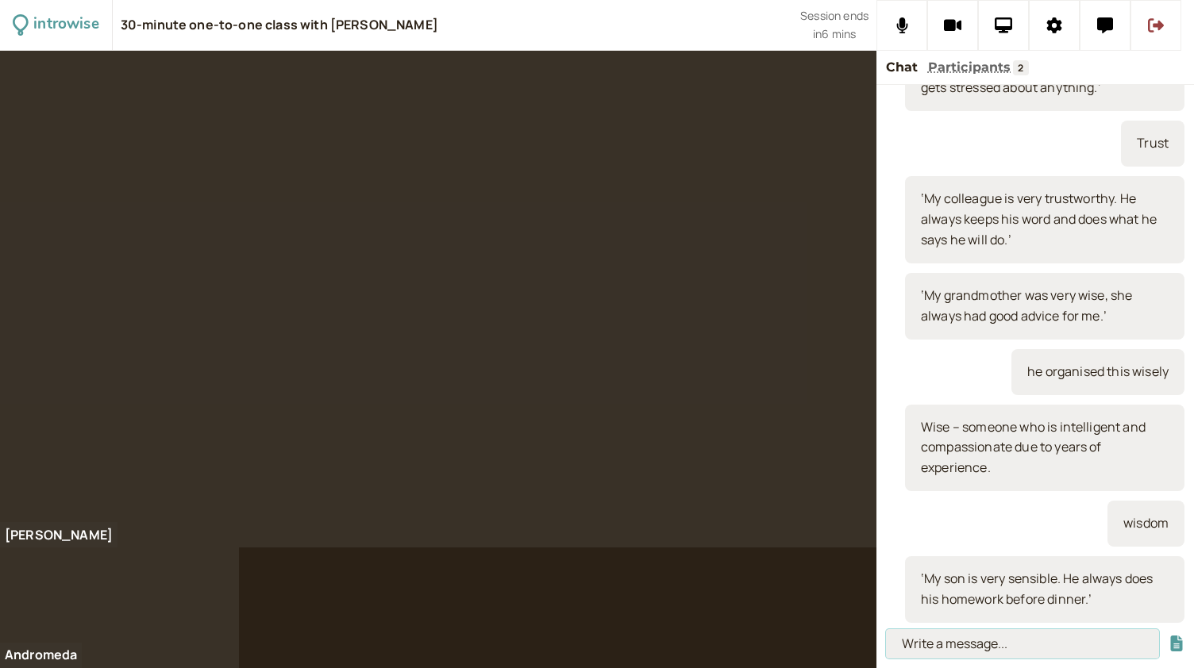
click at [940, 650] on input at bounding box center [1022, 644] width 273 height 29
paste input "Sensible – responsible / rational."
type input "Sensible – responsible / rational."
click at [1169, 636] on button "submit" at bounding box center [1177, 644] width 16 height 17
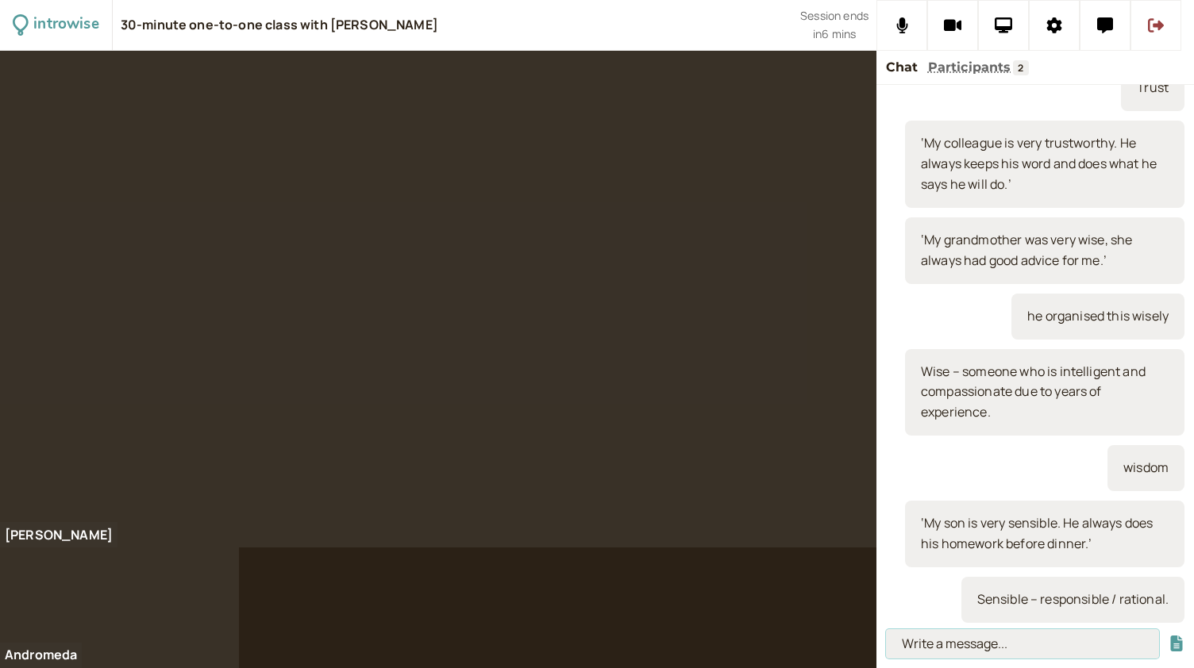
click at [935, 649] on input at bounding box center [1022, 644] width 273 height 29
paste input "‘My friend is so sensitive; she always cries at sad movies.’"
type input "‘My friend is so sensitive; she always cries at sad movies.’"
click at [1169, 636] on button "submit" at bounding box center [1177, 644] width 16 height 17
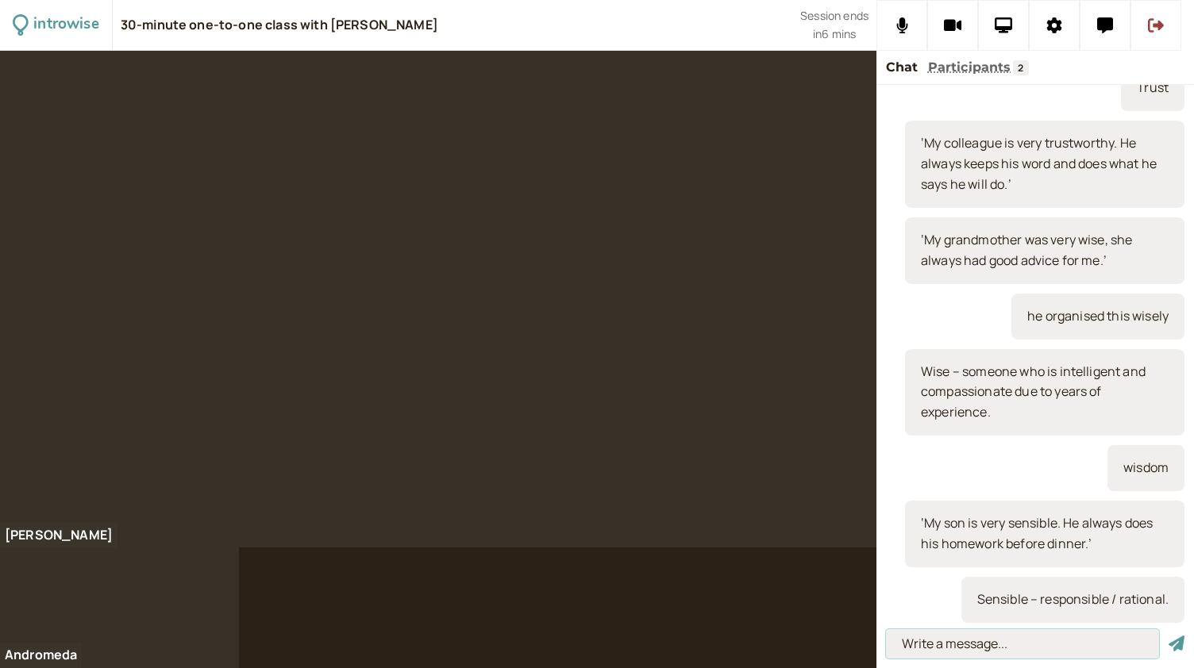
scroll to position [0, 0]
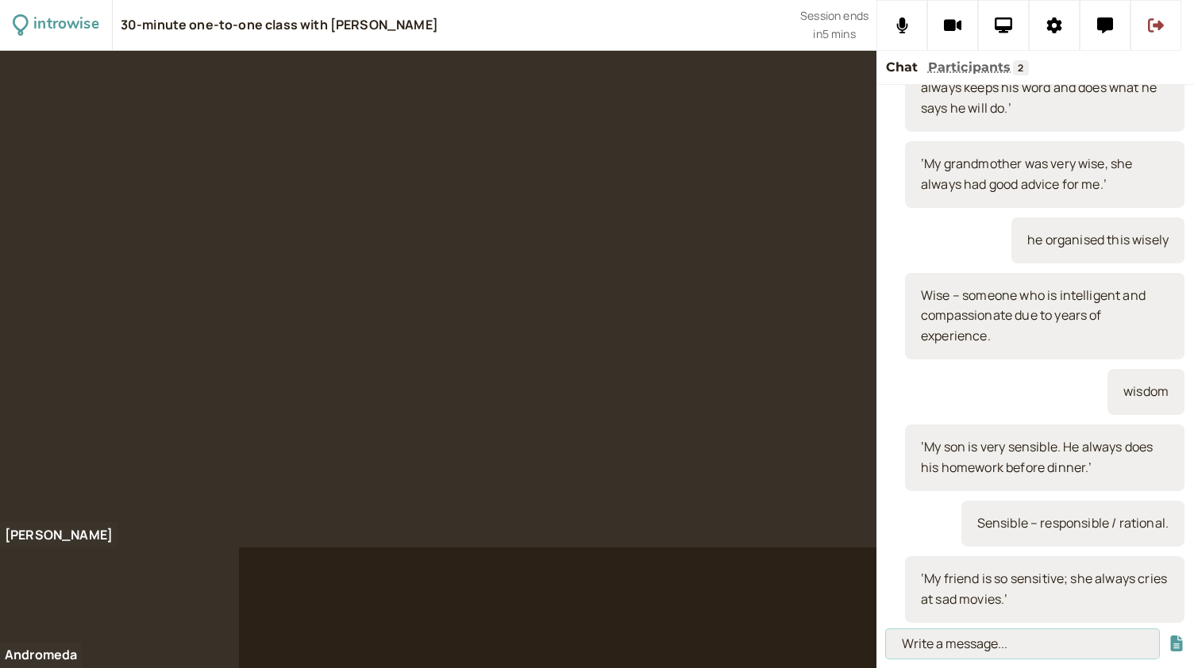
paste input "‘Stop being so bossy. I will book the flights when I am ready.’"
type input "‘Stop being so bossy. I will book the flights when I am ready.’"
click at [1169, 636] on button "submit" at bounding box center [1177, 644] width 16 height 17
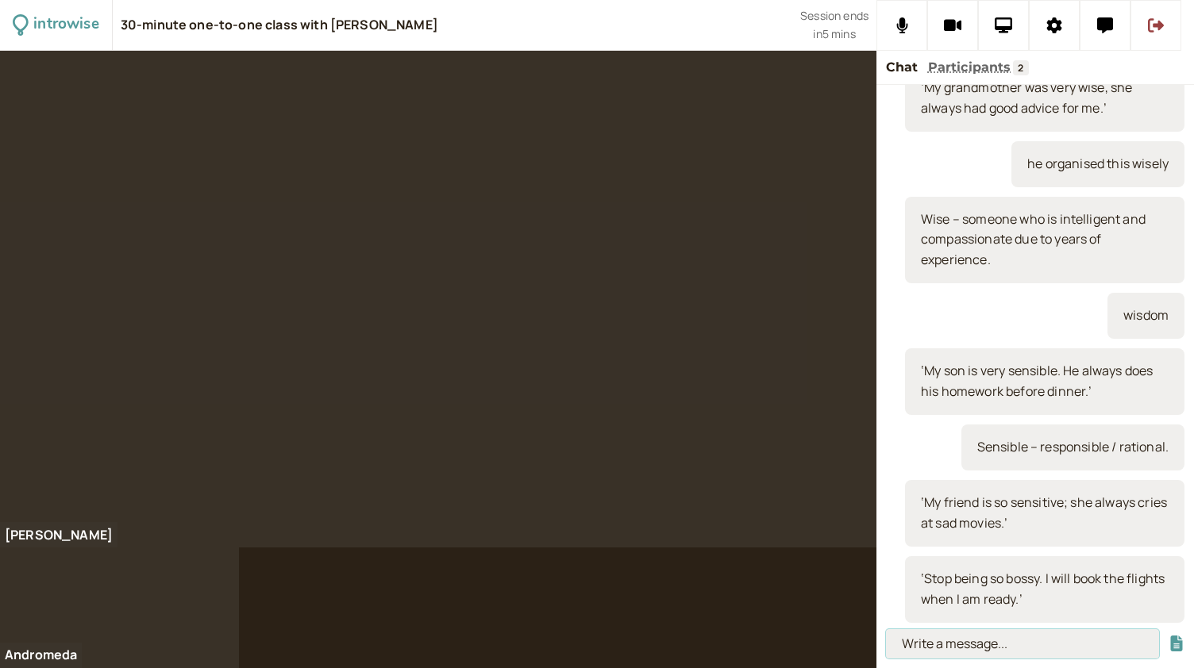
paste input "Bossy – domineering, likes to order people about."
type input "Bossy – domineering, likes to order people about."
click at [1111, 642] on input "Bossy – domineering, likes to order people about." at bounding box center [1022, 644] width 273 height 29
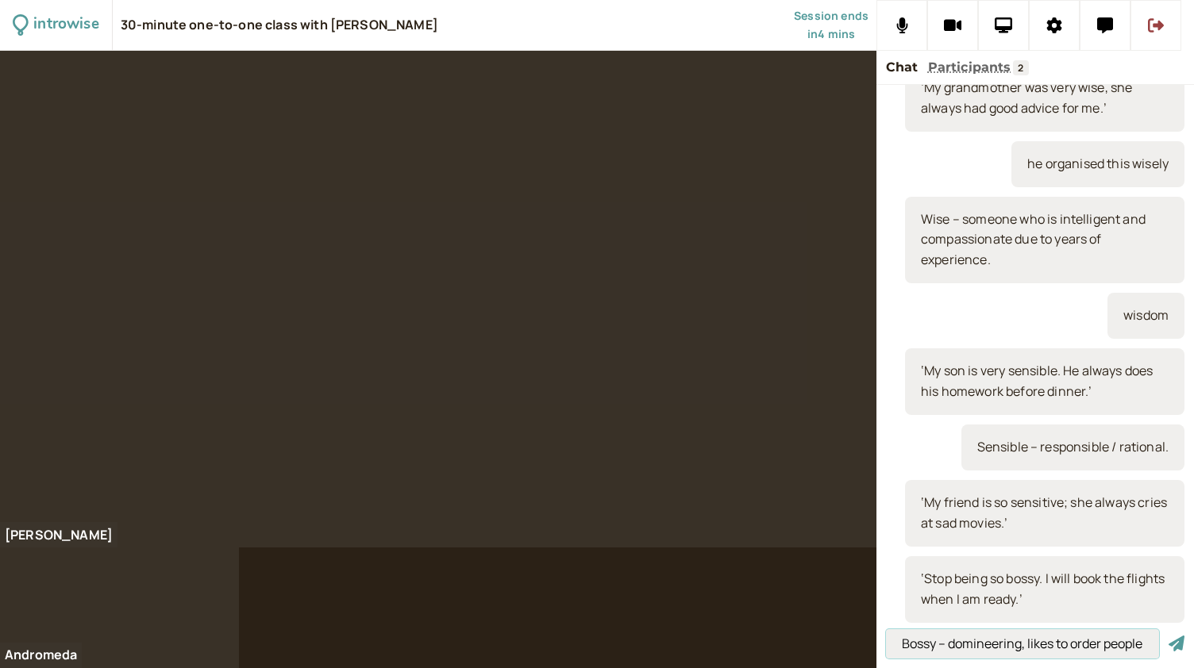
click at [1169, 636] on button "submit" at bounding box center [1177, 644] width 16 height 17
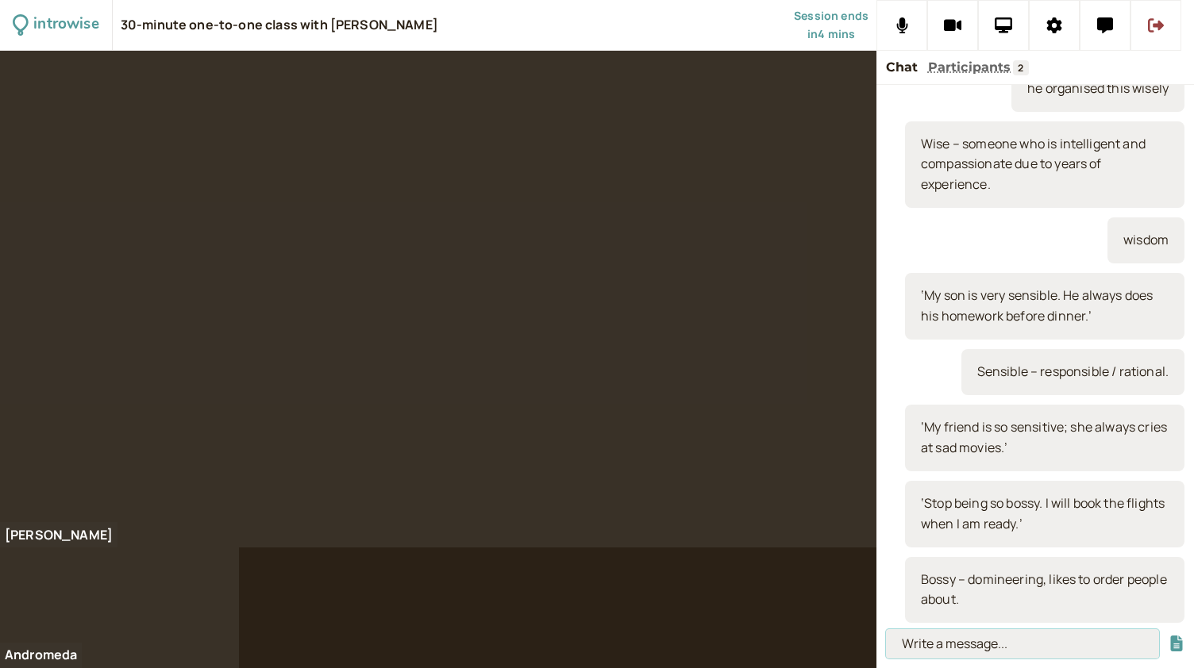
paste input "‘My father is very forgetful and can never find his keys.’"
type input "‘My father is very forgetful and can never find his keys.’"
click at [1133, 641] on input "‘My father is very forgetful and can never find his keys.’" at bounding box center [1022, 644] width 273 height 29
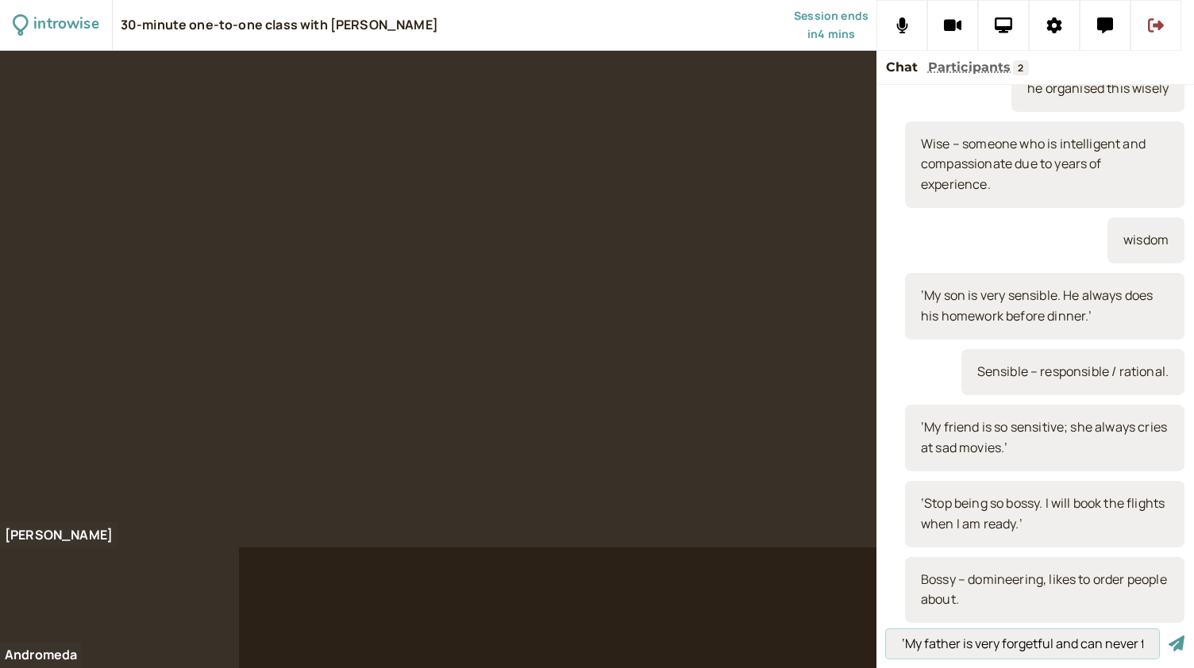
click at [1169, 636] on button "submit" at bounding box center [1177, 644] width 16 height 17
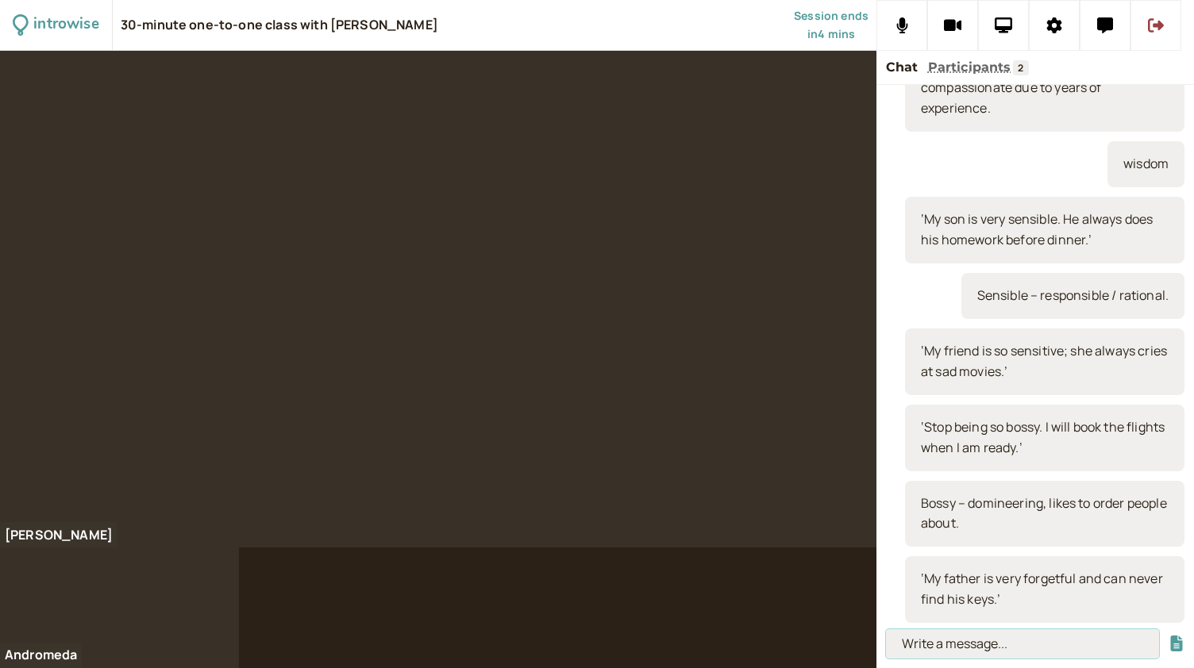
paste input "Forgetful – someone who keeps forgetting things."
type input "Forgetful – someone who keeps forgetting things."
click at [1169, 636] on button "submit" at bounding box center [1177, 644] width 16 height 17
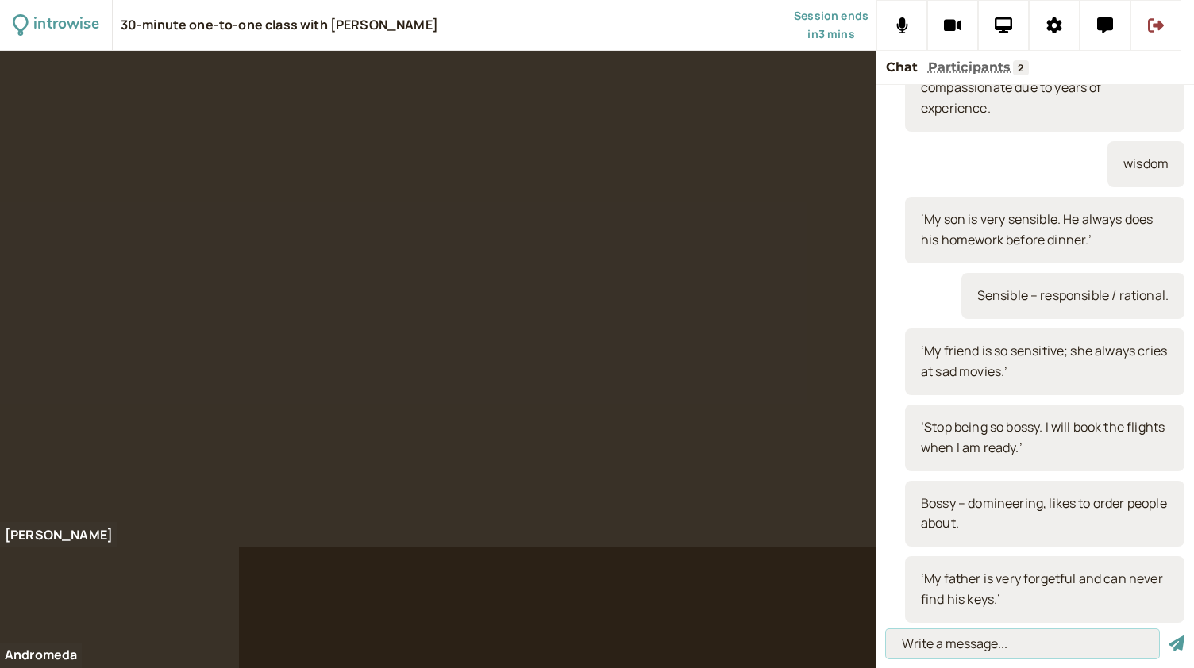
scroll to position [1685, 0]
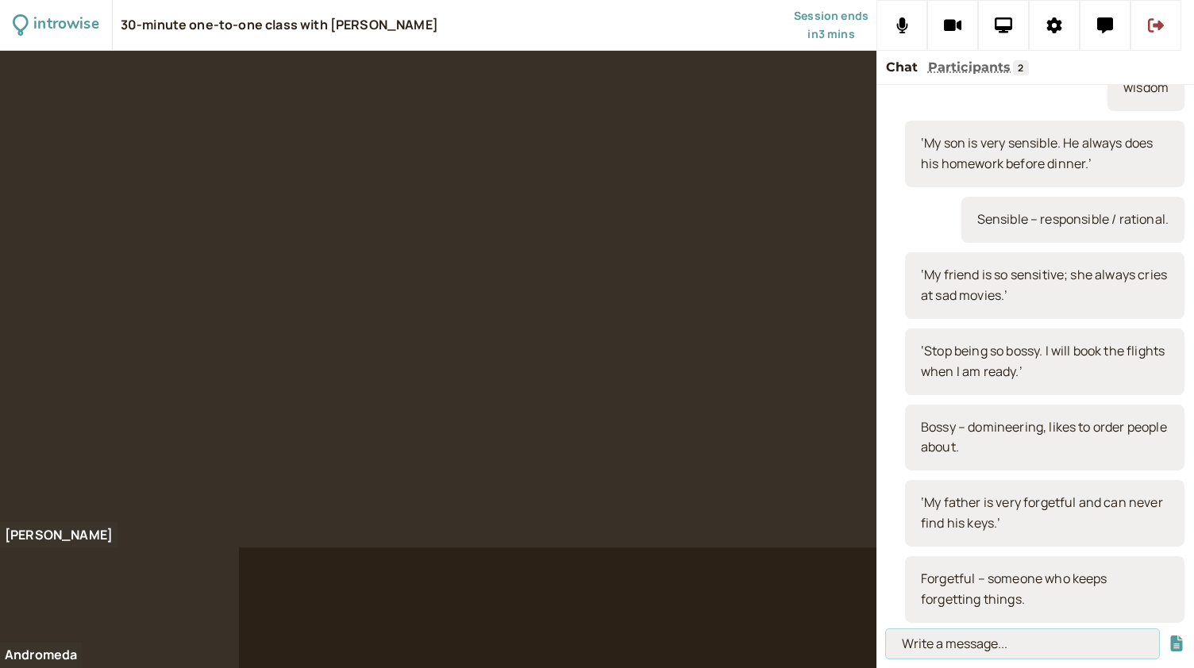
paste input "‘My friend is very stubborn and refuses to fly!’"
type input "‘My friend is very stubborn and refuses to fly!’"
drag, startPoint x: 1145, startPoint y: 642, endPoint x: 786, endPoint y: 653, distance: 359.0
click at [786, 653] on div "introwise 30-minute one-to-one class with Andromeda Jones Session ends in 2 min…" at bounding box center [597, 334] width 1194 height 668
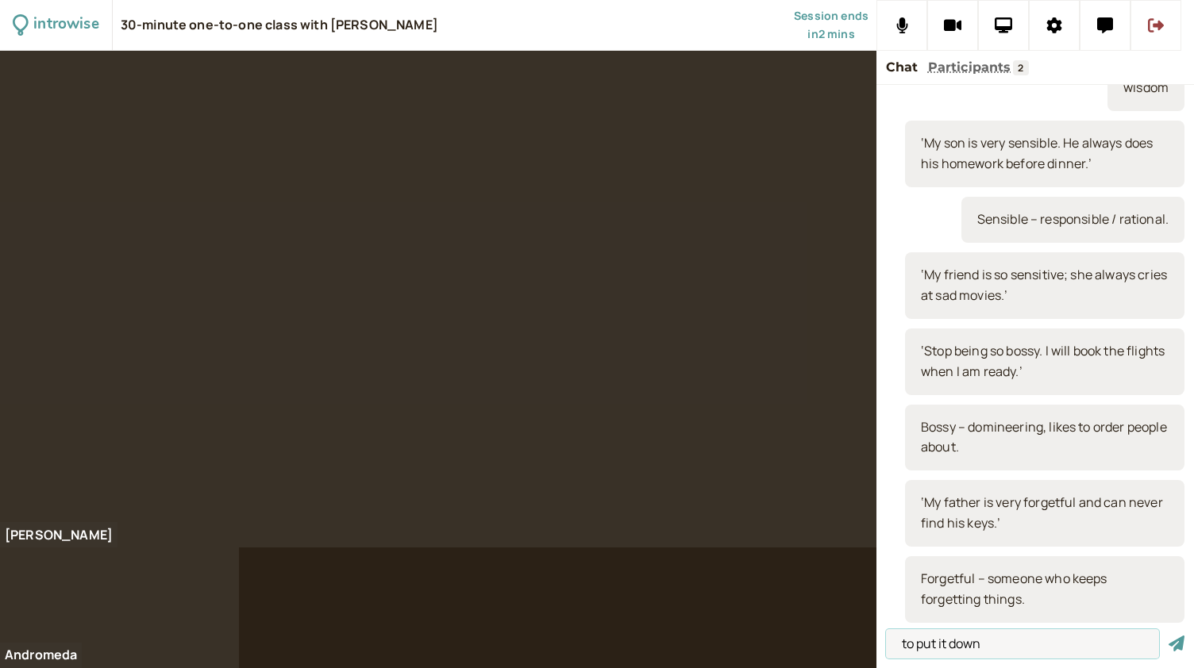
type input "to put it down"
click at [1169, 636] on button "submit" at bounding box center [1177, 644] width 16 height 17
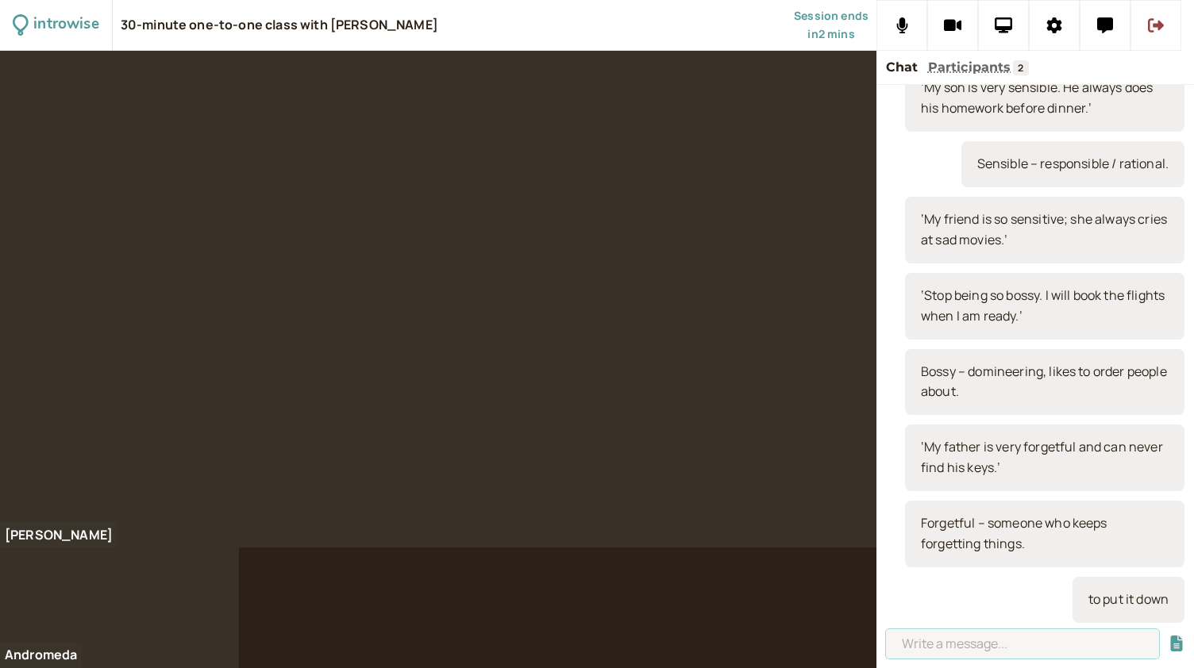
paste input "‘My friend is very stubborn and refuses to fly!’"
type input "‘My friend is very stubborn and refuses to fly!’"
click at [1169, 636] on button "submit" at bounding box center [1177, 644] width 16 height 17
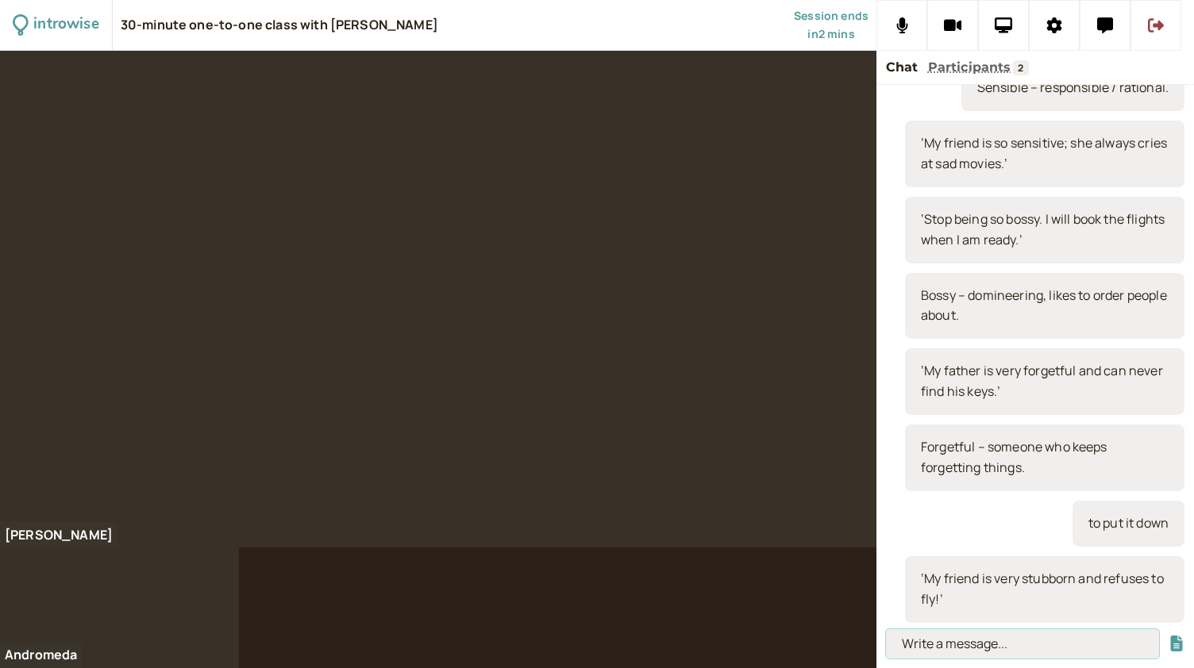
paste input "Stubborn – obstinate, immovable."
type input "Stubborn – obstinate, immovable."
click at [1169, 636] on button "submit" at bounding box center [1177, 644] width 16 height 17
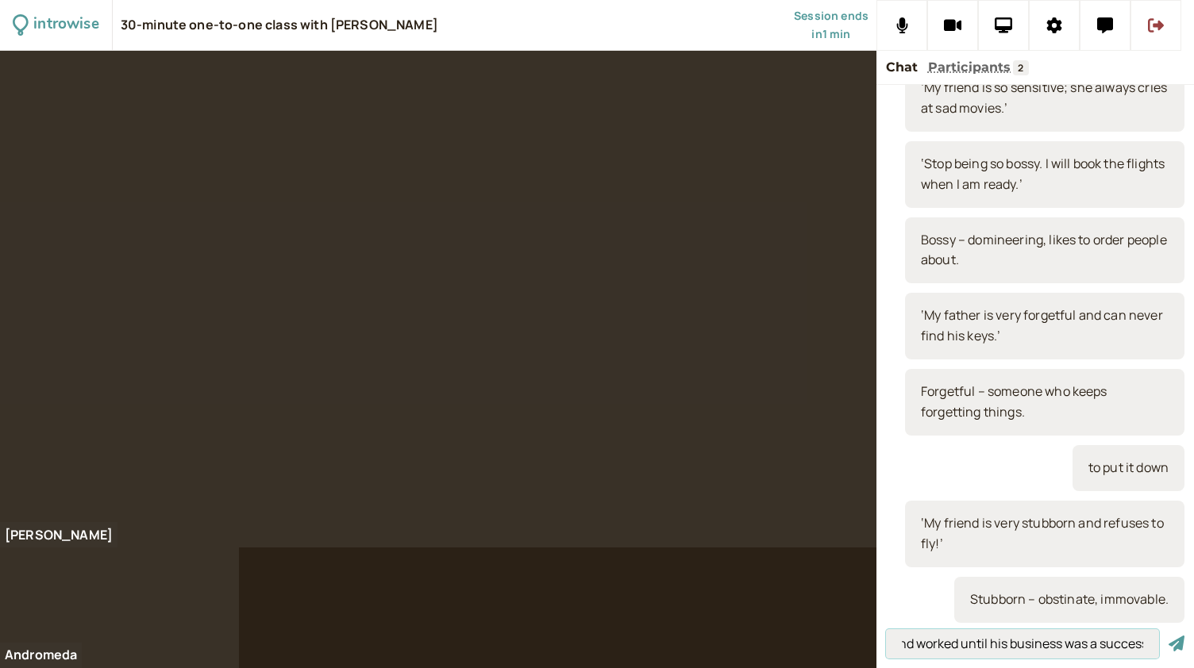
scroll to position [0, 148]
type input "the CEO was stubborn and worked until his business was a success"
click at [1169, 636] on button "submit" at bounding box center [1177, 644] width 16 height 17
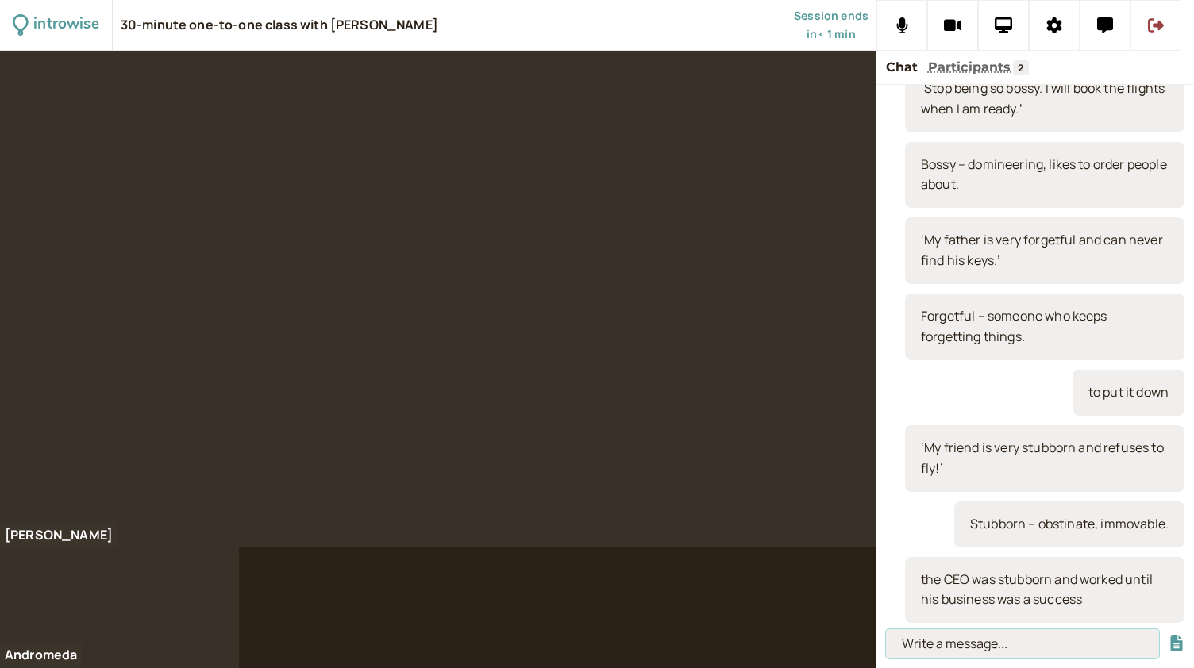
paste input "‘Not recycling is very selfish, I don’t understand it at all.’"
type input "‘Not recycling is very selfish, I don’t understand it at all.’"
click at [1073, 640] on input "‘Not recycling is very selfish, I don’t understand it at all.’" at bounding box center [1022, 644] width 273 height 29
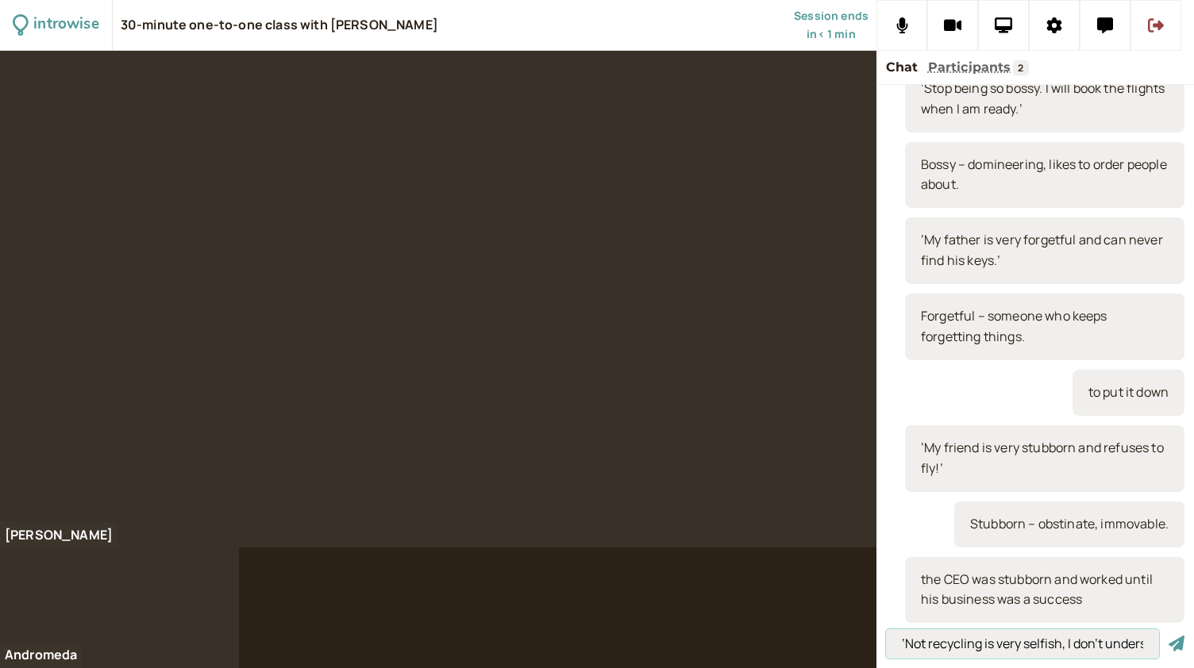
click at [1169, 636] on button "submit" at bounding box center [1177, 644] width 16 height 17
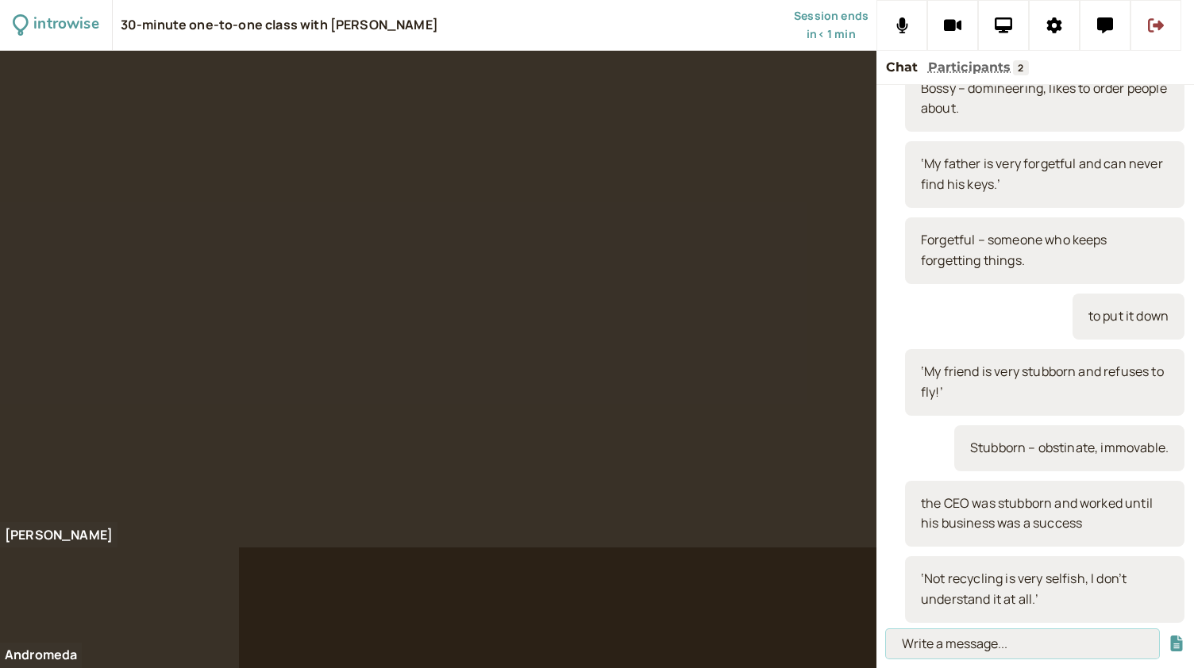
paste input "Selfish – egotistical, self-centred."
type input "Selfish – egotistical, self-centred."
click at [1169, 636] on button "submit" at bounding box center [1177, 644] width 16 height 17
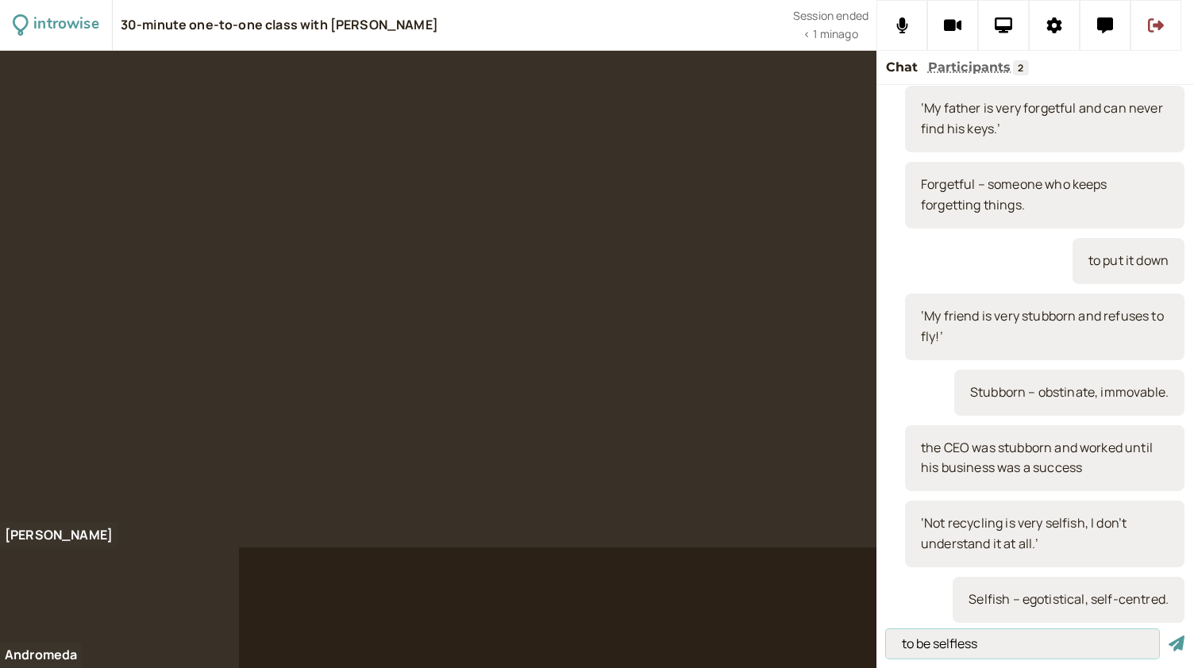
type input "to be selfless"
click at [1169, 636] on button "submit" at bounding box center [1177, 644] width 16 height 17
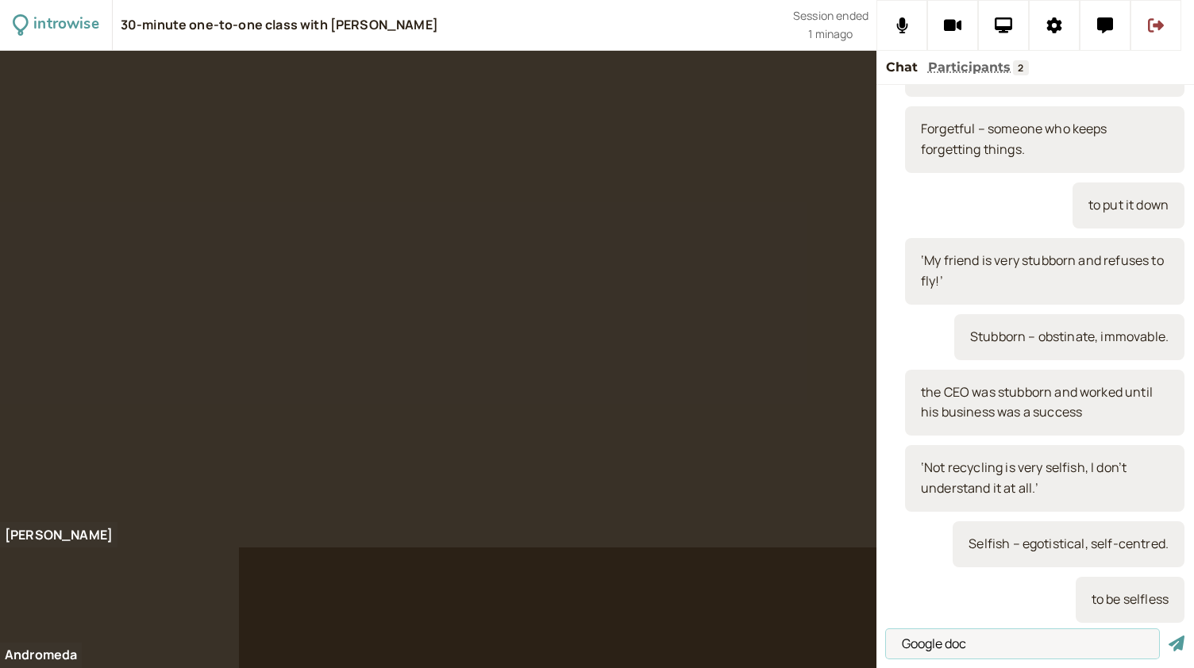
type input "Google doc"
click at [1169, 636] on button "submit" at bounding box center [1177, 644] width 16 height 17
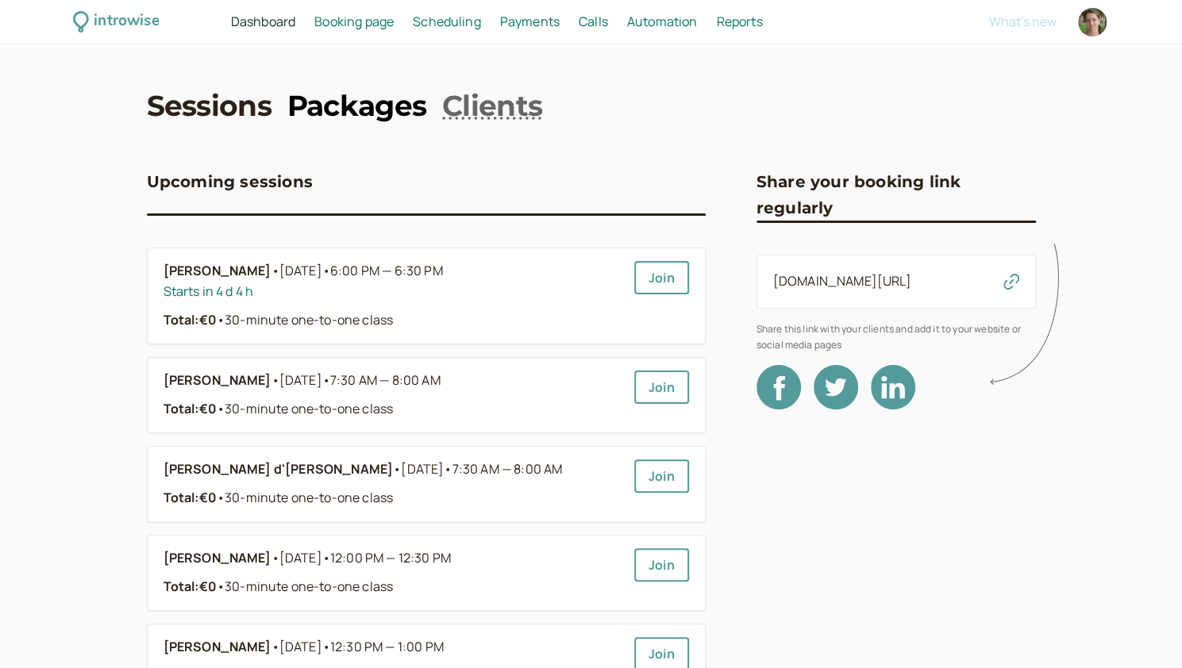
click at [325, 106] on link "Packages" at bounding box center [356, 106] width 139 height 40
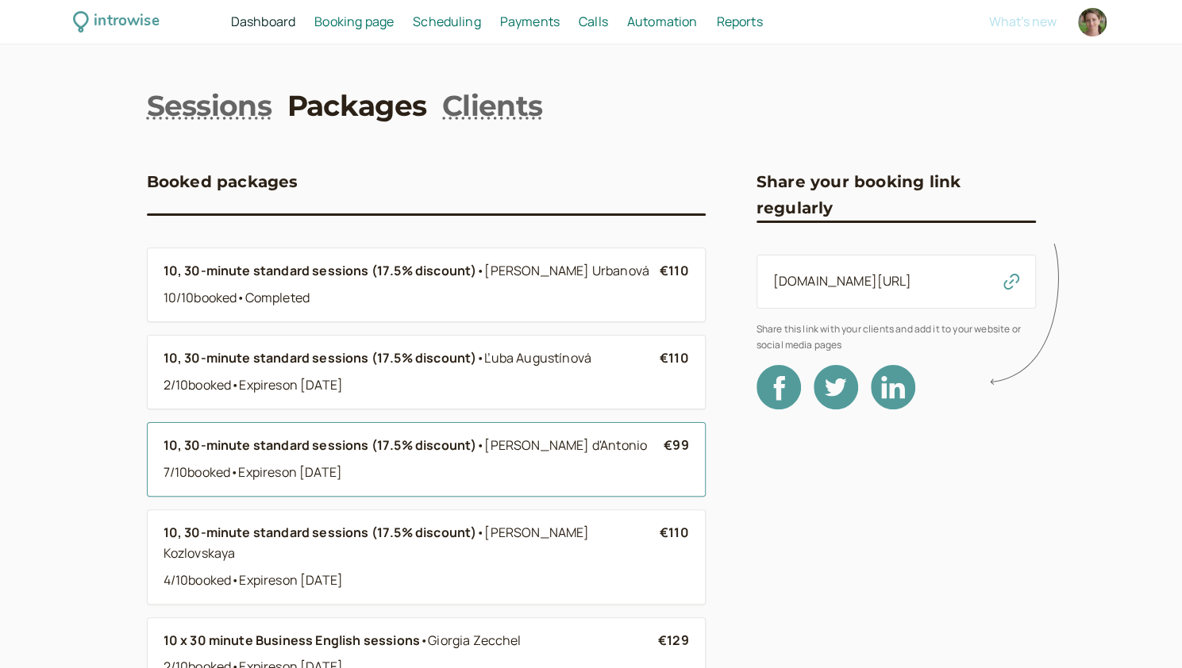
click at [286, 446] on b "10, 30-minute standard sessions (17.5% discount)" at bounding box center [321, 445] width 314 height 17
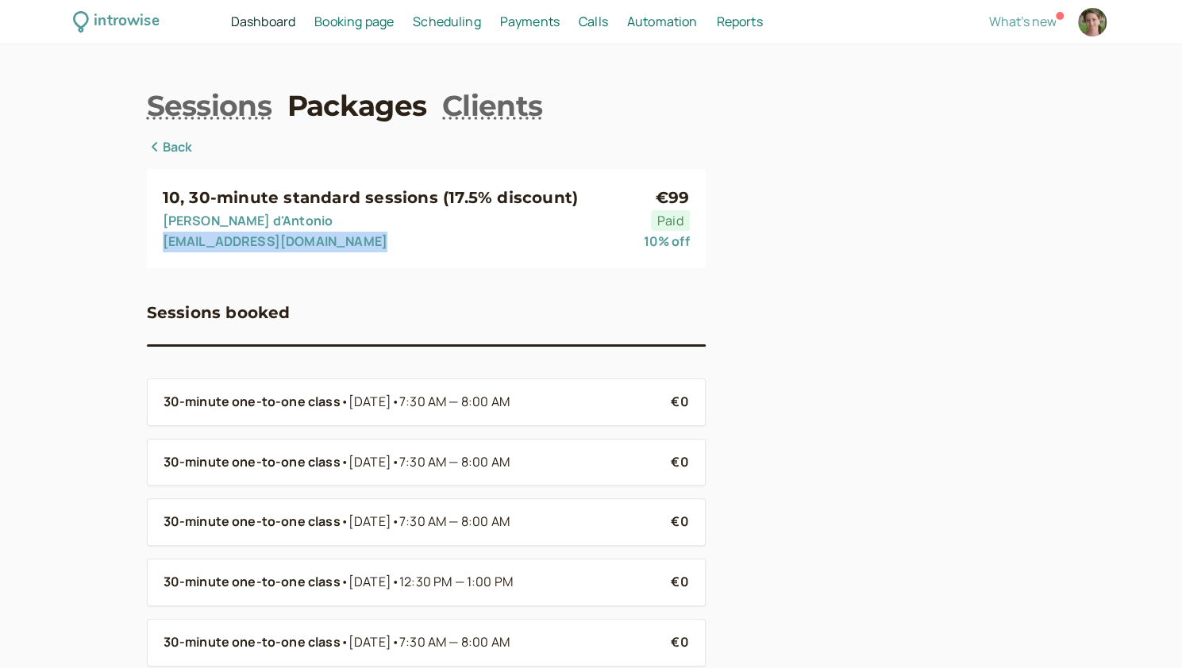
drag, startPoint x: 364, startPoint y: 241, endPoint x: 160, endPoint y: 248, distance: 203.4
click at [160, 248] on div "10, 30-minute standard sessions (17.5% discount) [PERSON_NAME] d'[PERSON_NAME] …" at bounding box center [426, 218] width 559 height 98
copy link "[EMAIL_ADDRESS][DOMAIN_NAME]"
